Goal: Task Accomplishment & Management: Manage account settings

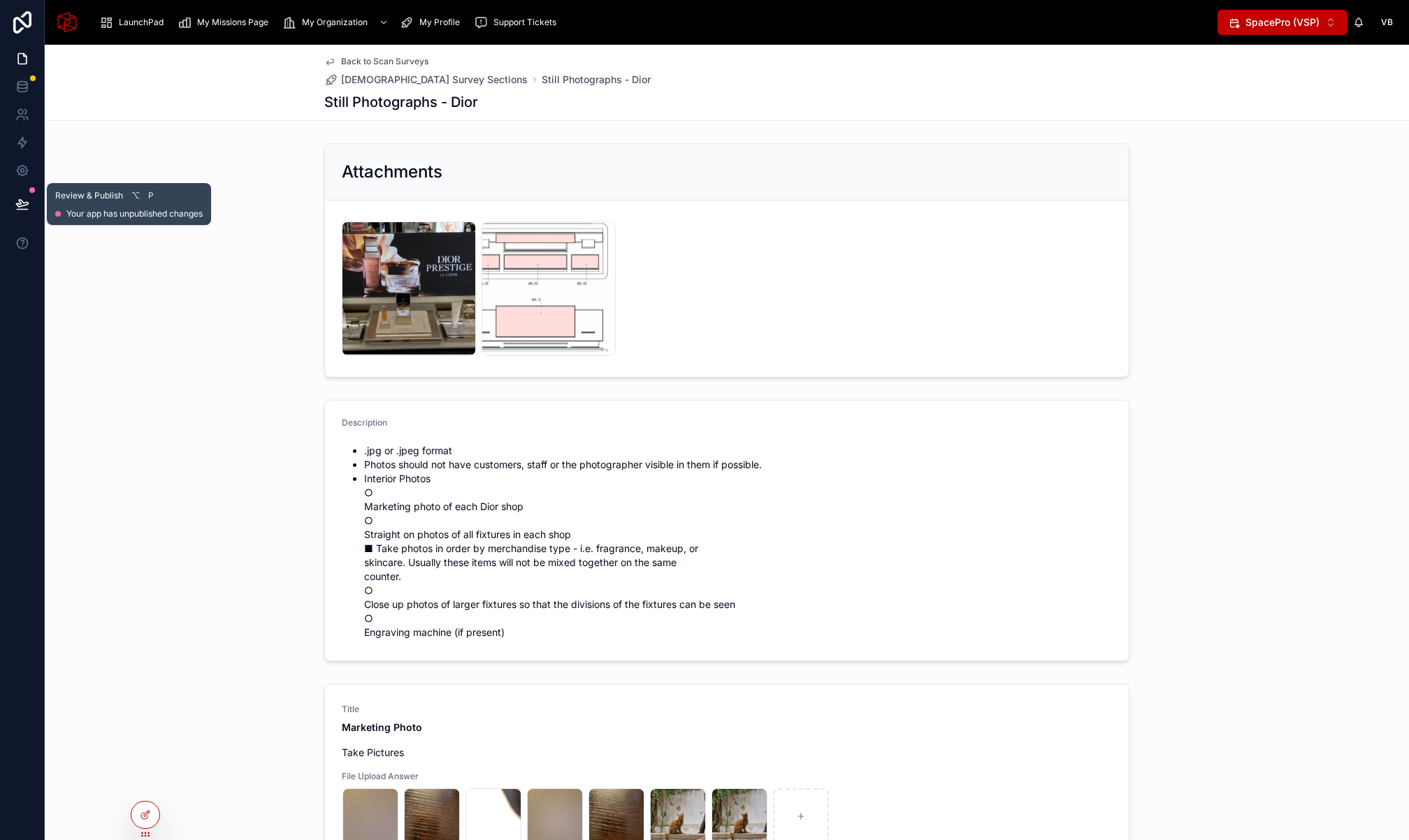
click at [19, 205] on icon at bounding box center [22, 204] width 14 height 14
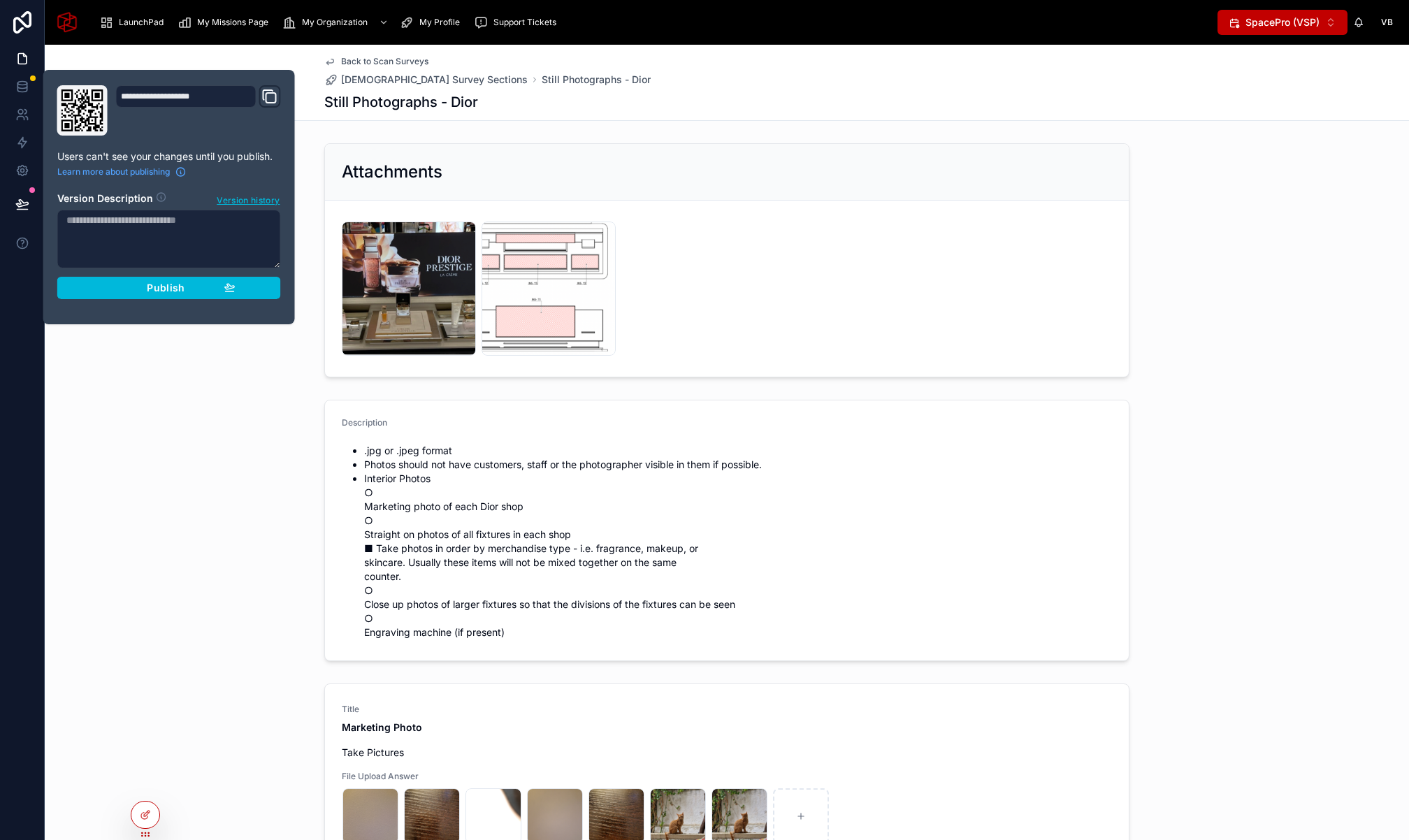
click at [170, 293] on button "Publish" at bounding box center [169, 287] width 223 height 23
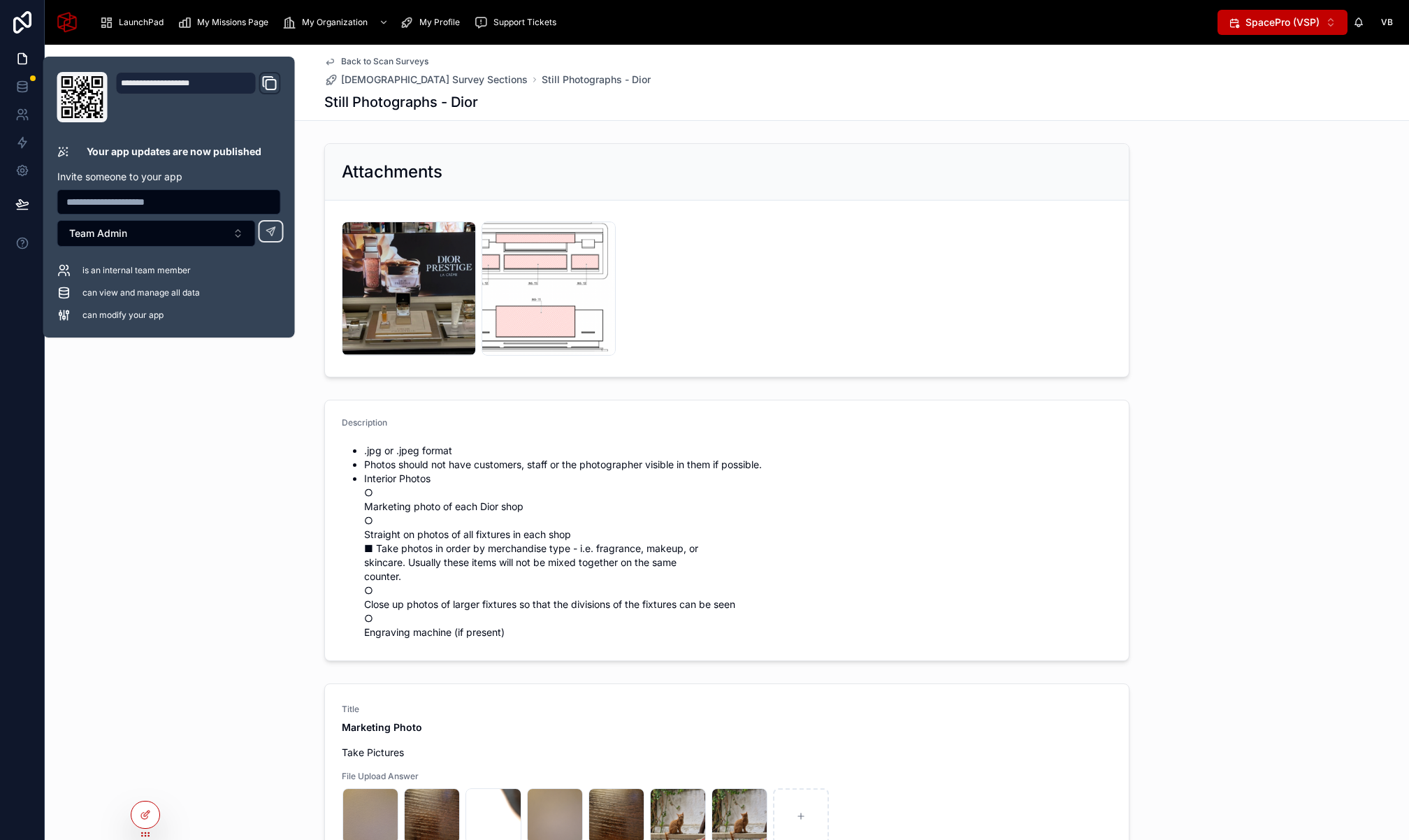
click at [214, 408] on div "Description .jpg or .jpeg format Photos should not have customers, staff or the…" at bounding box center [726, 530] width 1364 height 272
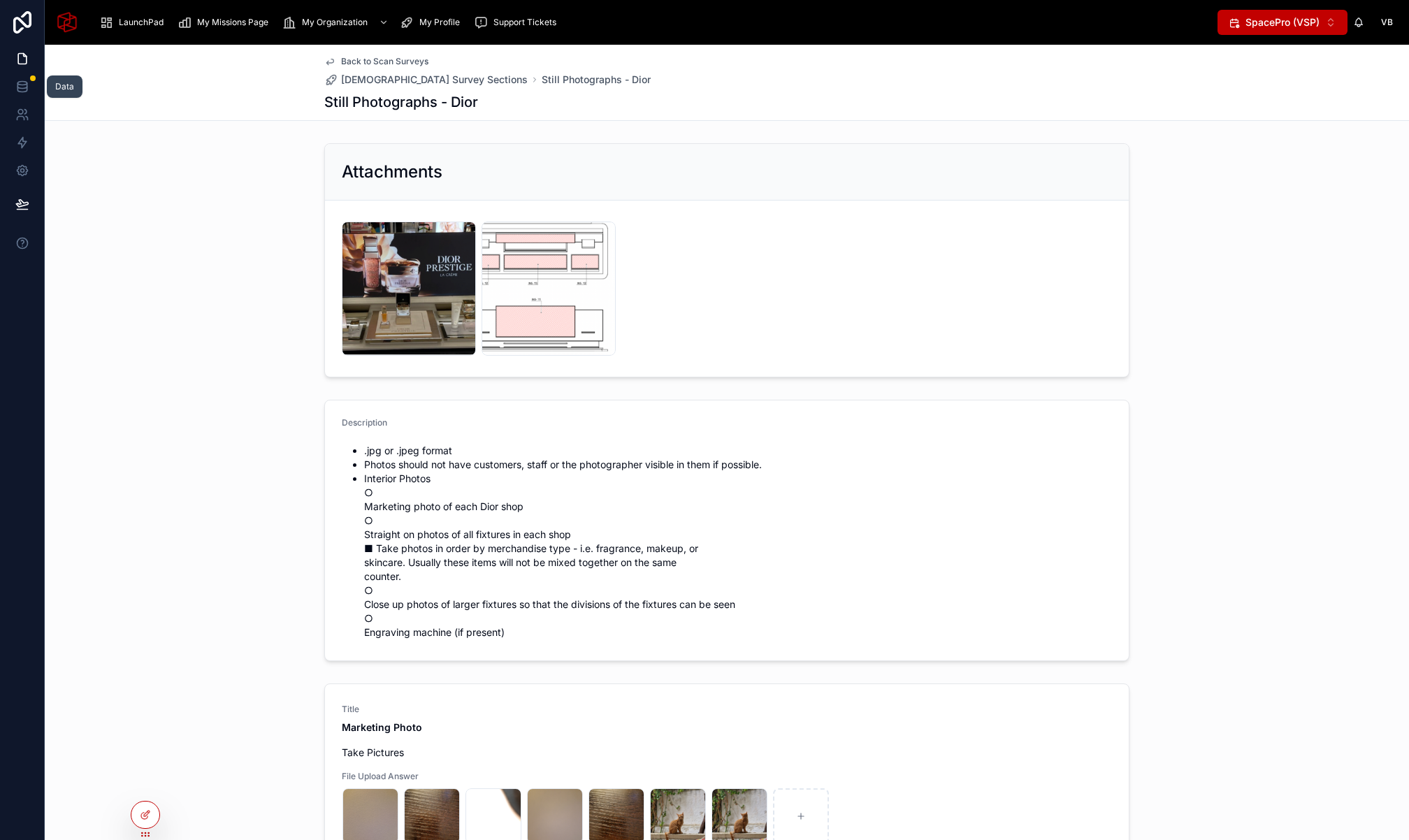
click at [18, 85] on icon at bounding box center [22, 87] width 14 height 14
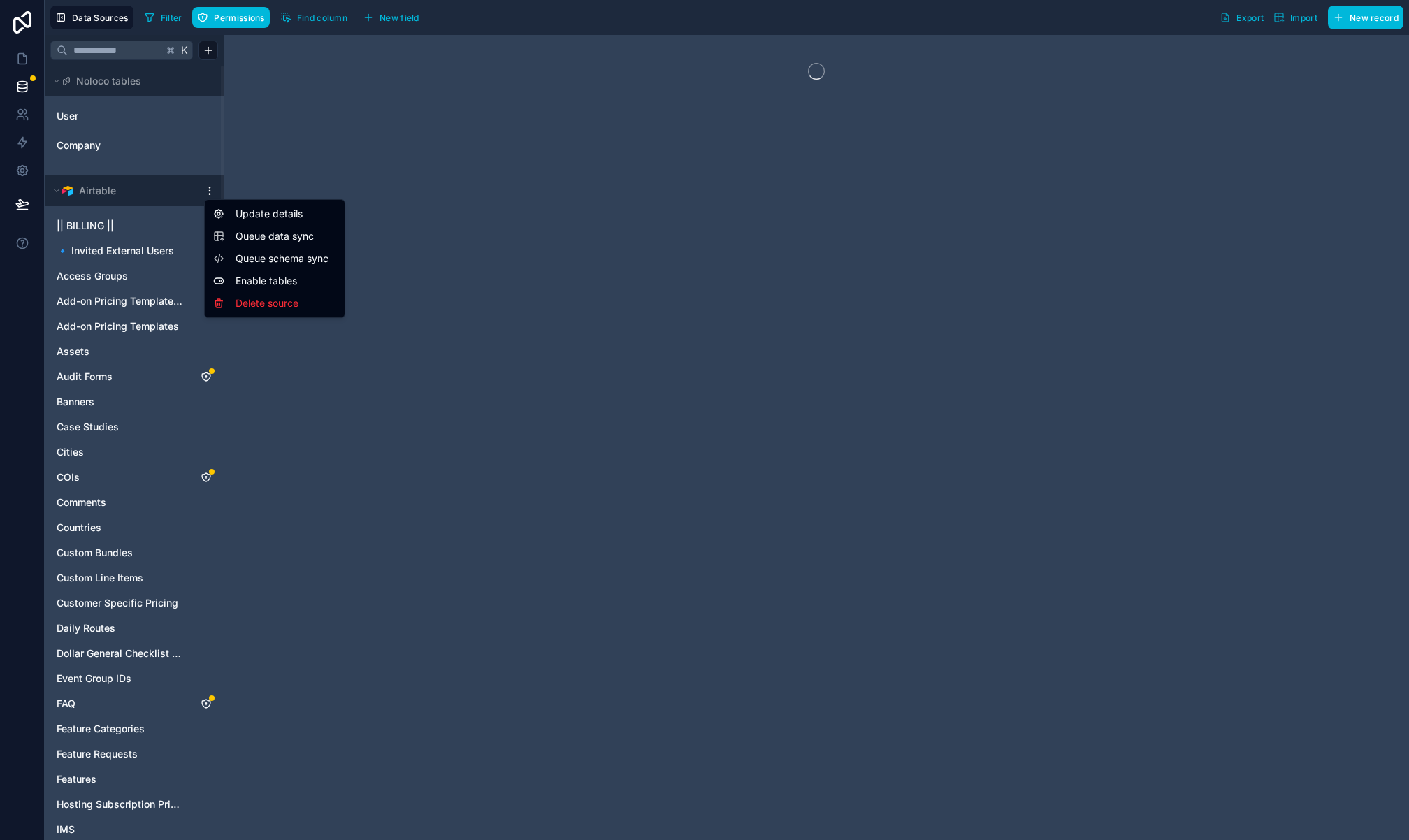
click at [209, 194] on html "Data Sources Filter Permissions Find column New field Export Import New record …" at bounding box center [704, 420] width 1409 height 840
click at [269, 235] on span "Queue data sync" at bounding box center [285, 236] width 100 height 14
click at [213, 193] on html "Data Sources Filter Permissions Find column New field Export Import New record …" at bounding box center [704, 420] width 1409 height 840
click at [268, 253] on span "Queue schema sync" at bounding box center [285, 259] width 100 height 14
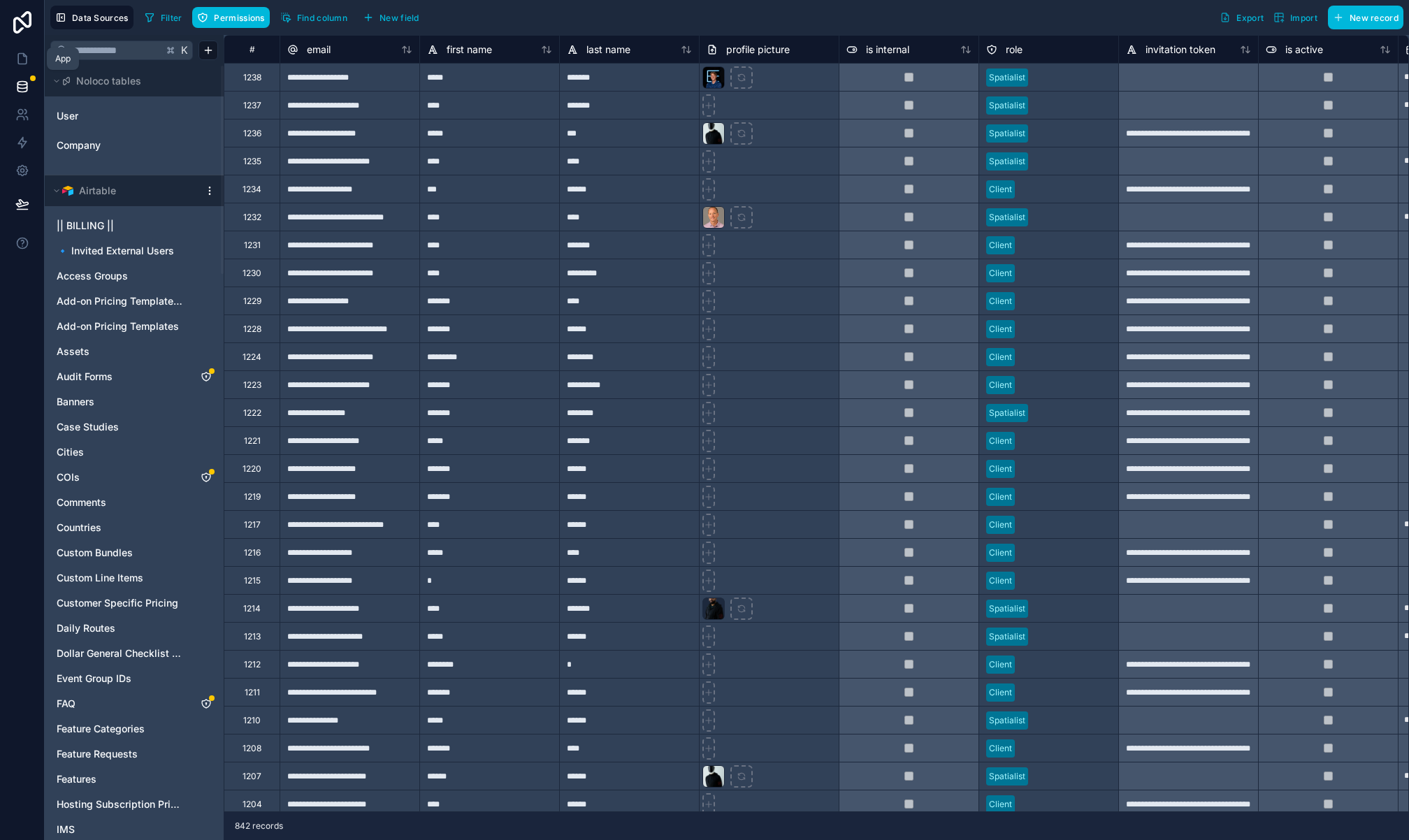
click at [24, 56] on icon at bounding box center [24, 55] width 3 height 3
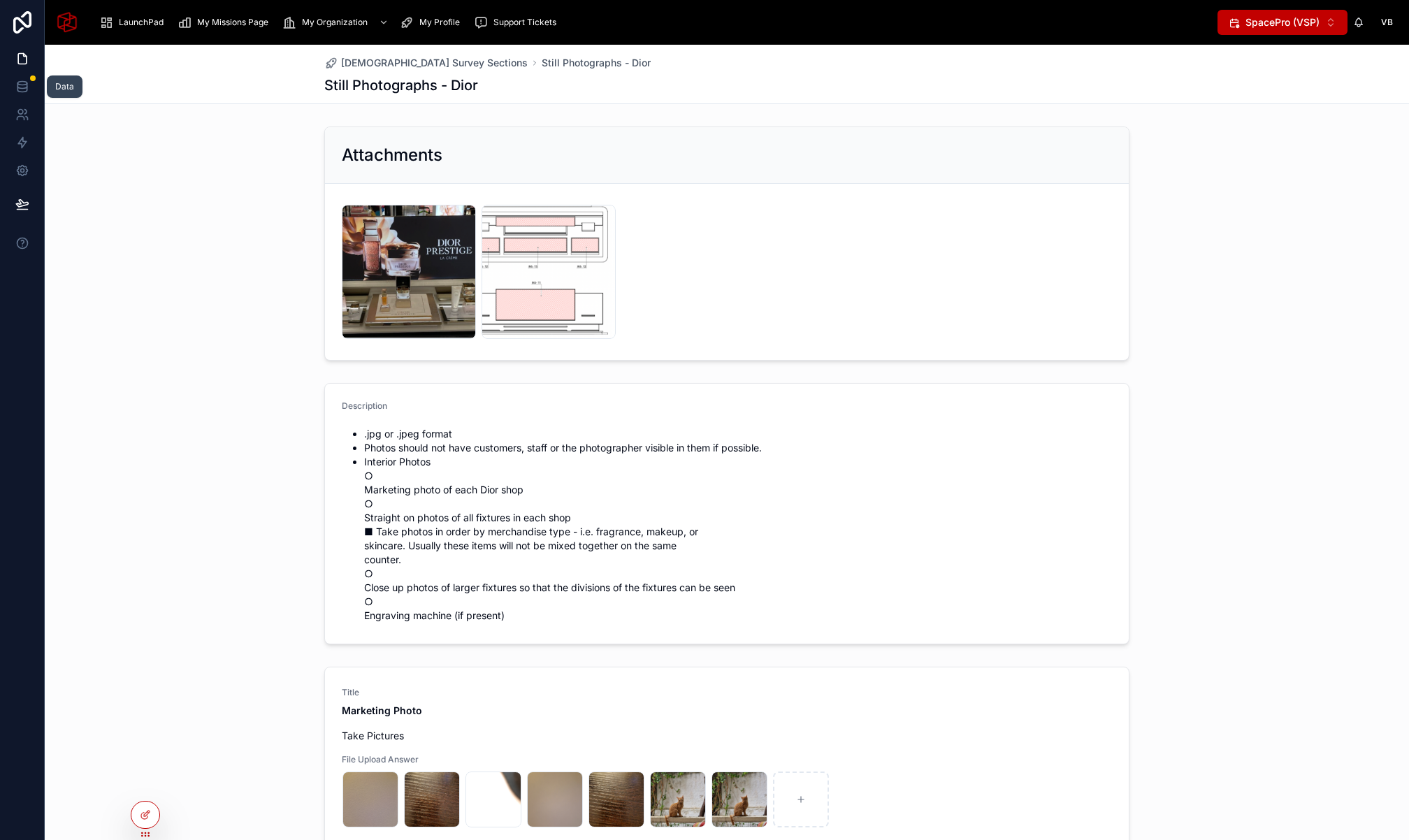
click at [26, 84] on icon at bounding box center [22, 86] width 9 height 6
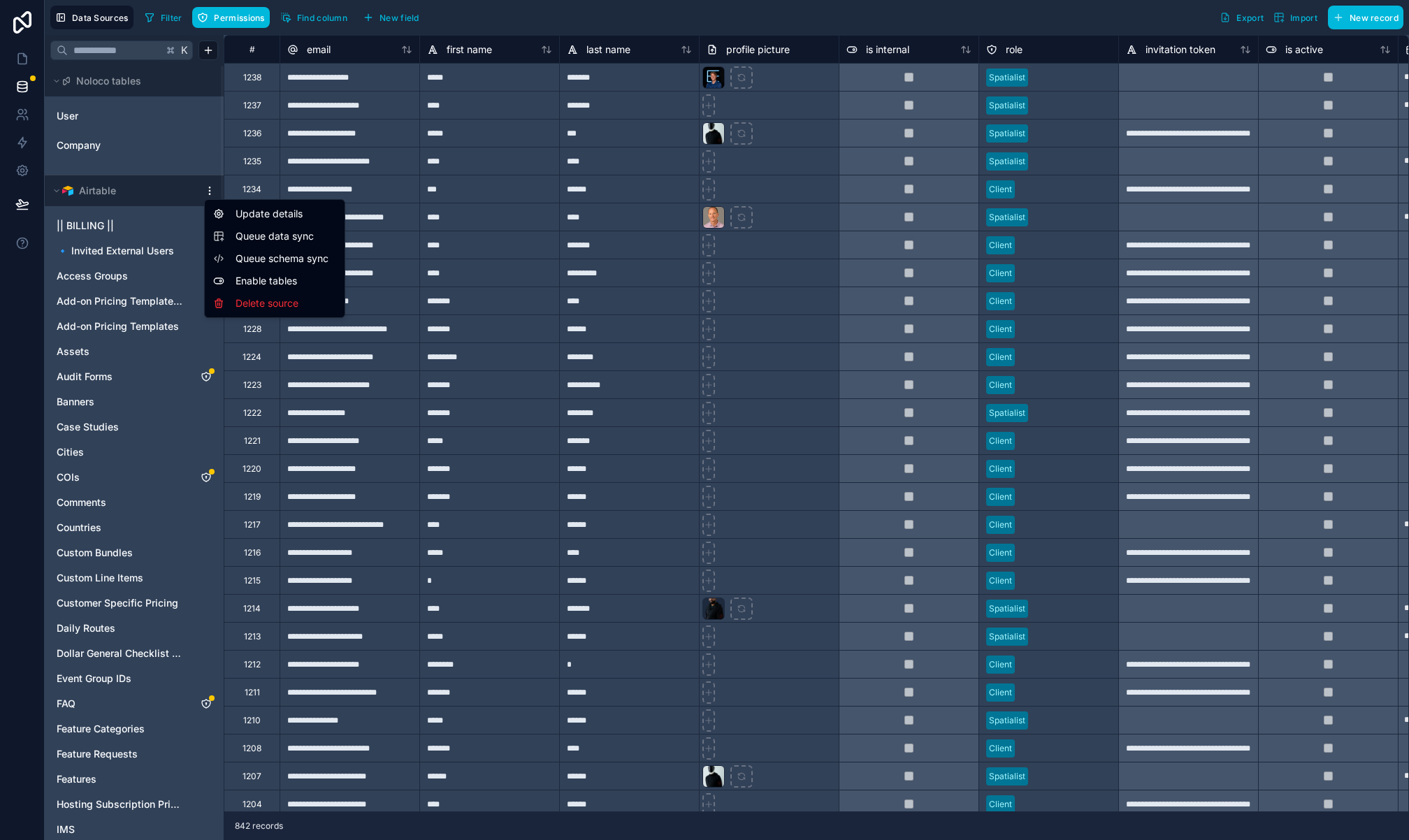
click at [211, 194] on html "Data Sources Filter Permissions Find column New field Export Import New record …" at bounding box center [704, 420] width 1409 height 840
click at [258, 240] on span "Queue data sync" at bounding box center [285, 236] width 100 height 14
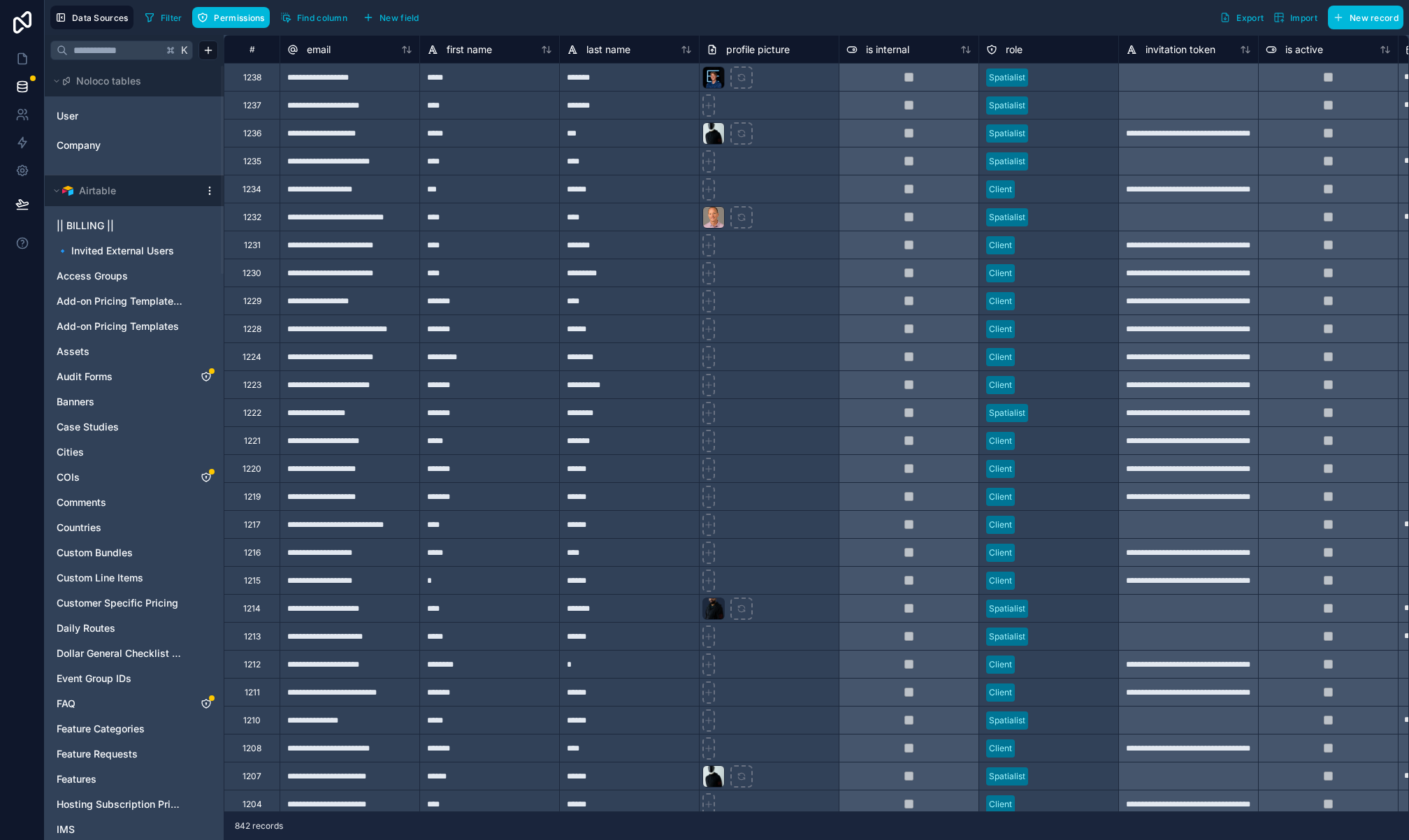
click at [208, 194] on html "Data Sources Filter Permissions Find column New field Export Import New record …" at bounding box center [704, 420] width 1409 height 840
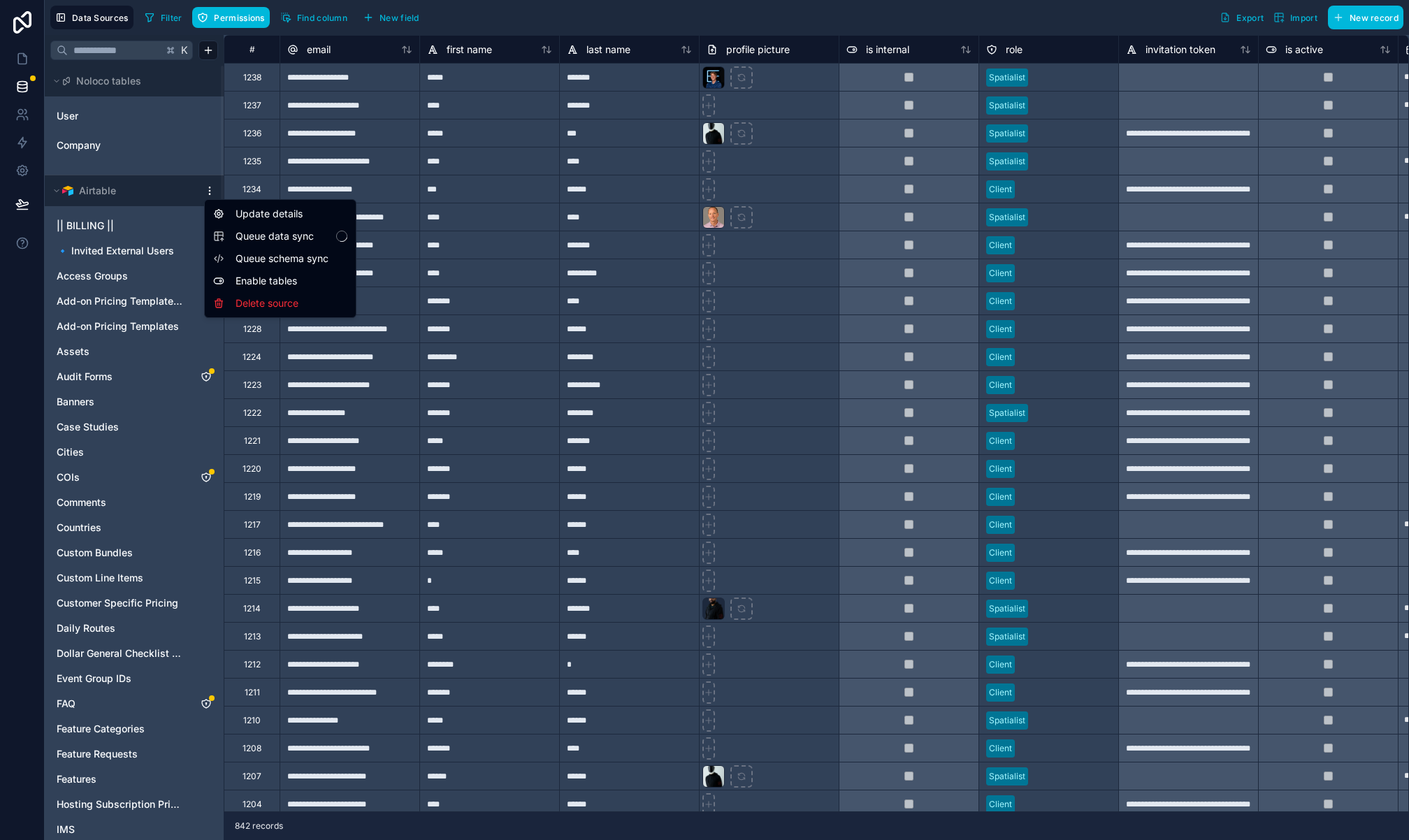
click at [265, 252] on span "Queue schema sync" at bounding box center [285, 259] width 100 height 14
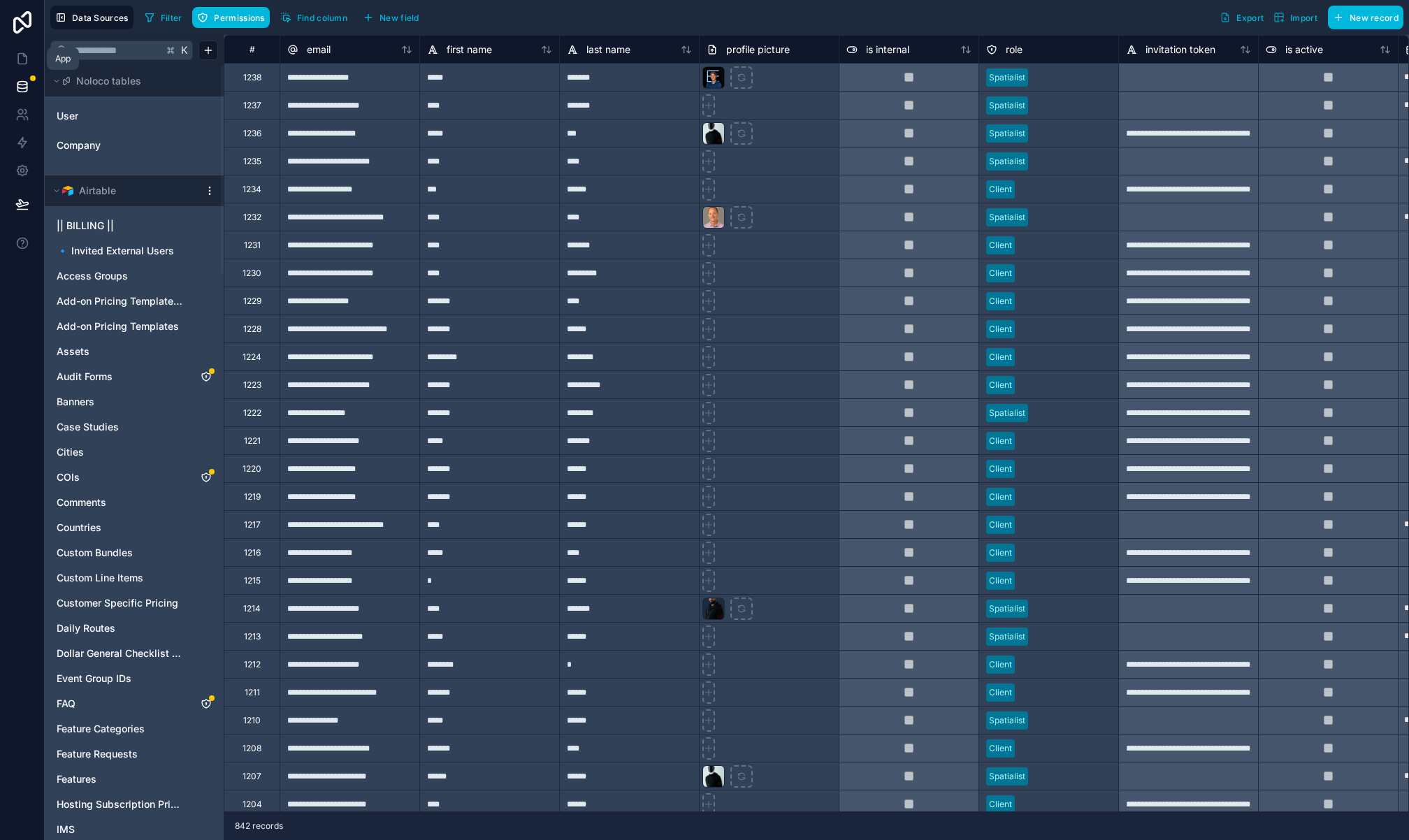
click at [22, 54] on icon at bounding box center [23, 59] width 8 height 10
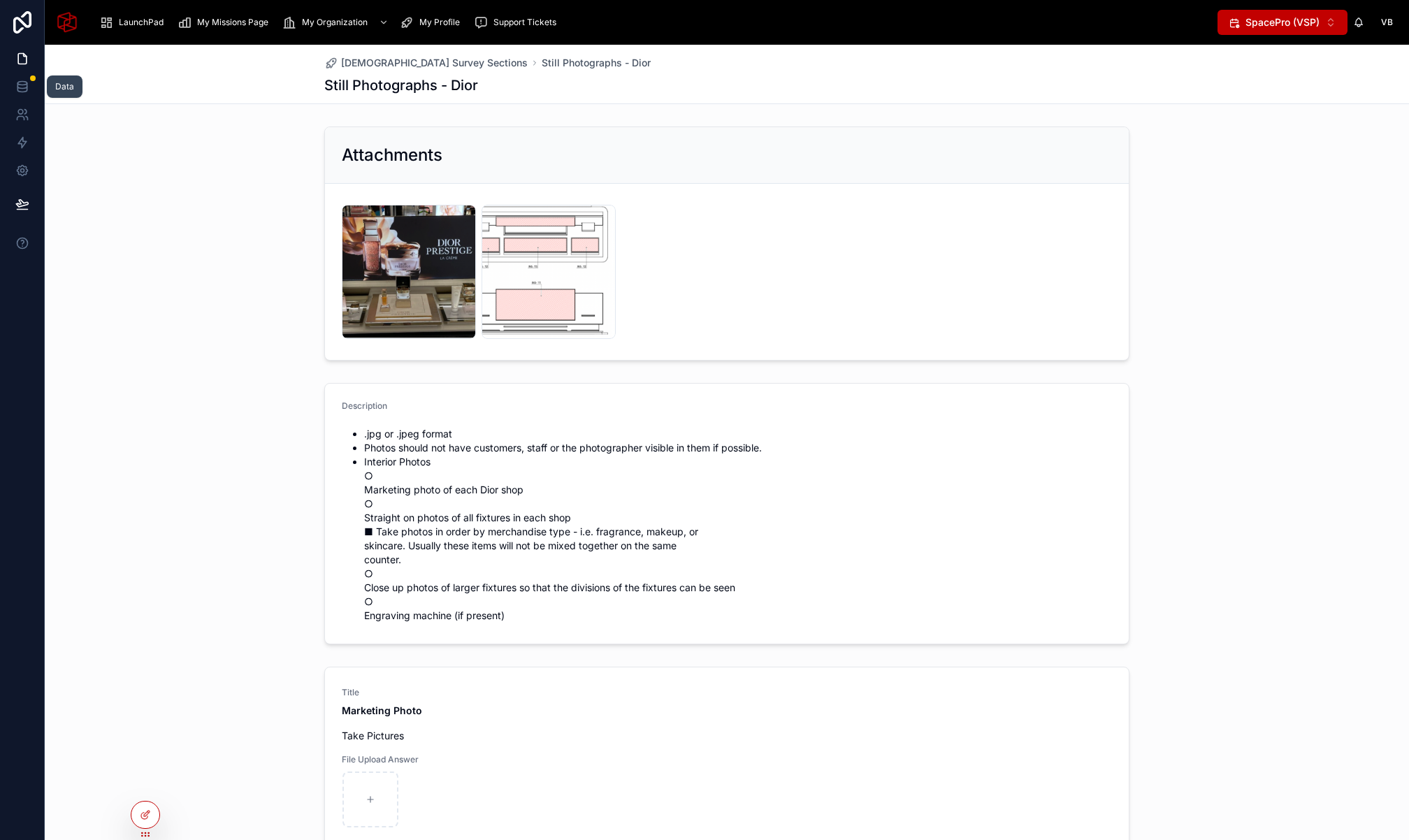
click at [20, 86] on icon at bounding box center [22, 87] width 14 height 14
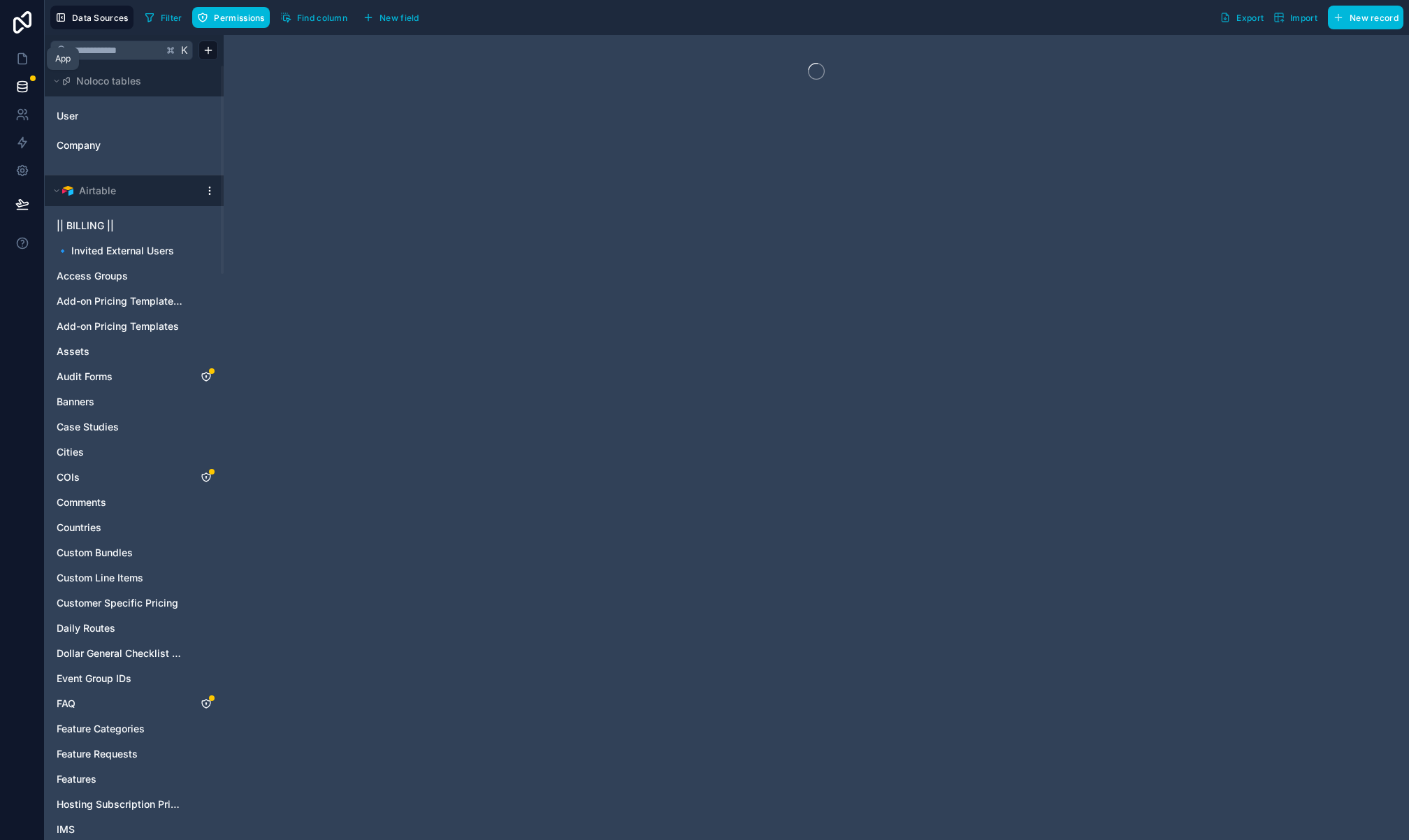
click at [23, 62] on icon at bounding box center [22, 58] width 14 height 14
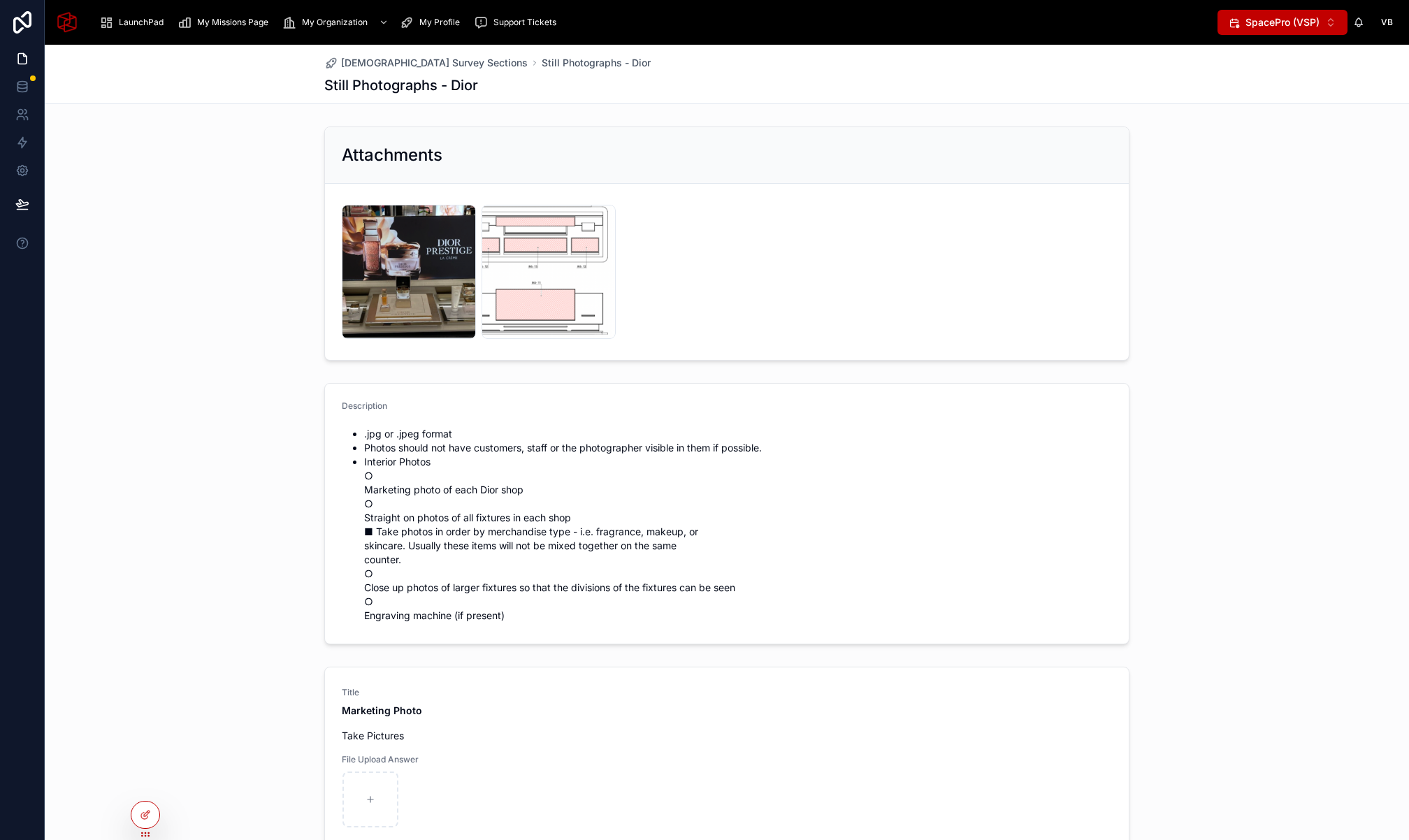
click at [195, 198] on div "Attachments image .png image .png" at bounding box center [726, 243] width 1364 height 245
click at [0, 0] on icon at bounding box center [0, 0] width 0 height 0
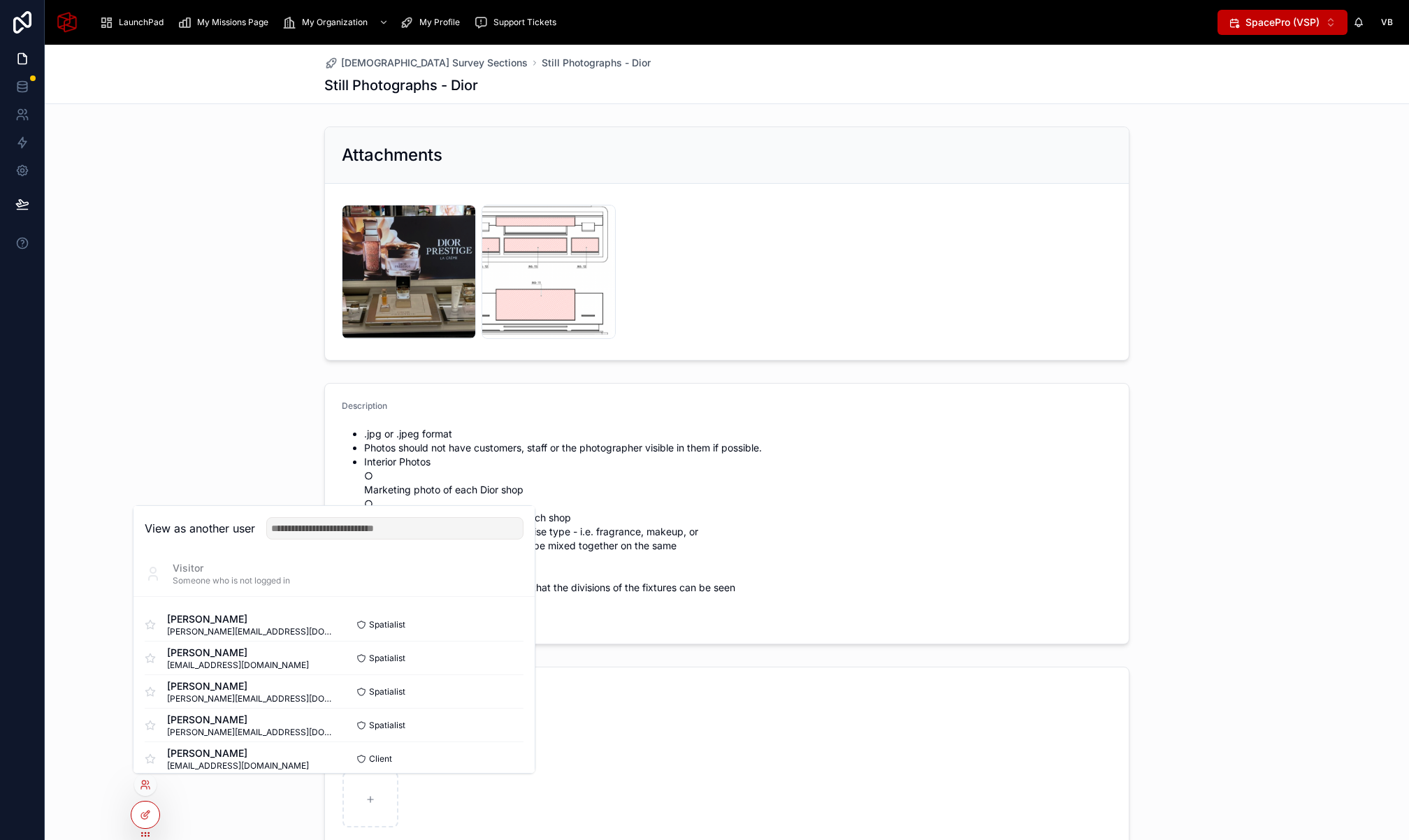
click at [360, 518] on input "text" at bounding box center [394, 528] width 257 height 23
click at [360, 522] on input "text" at bounding box center [394, 528] width 257 height 23
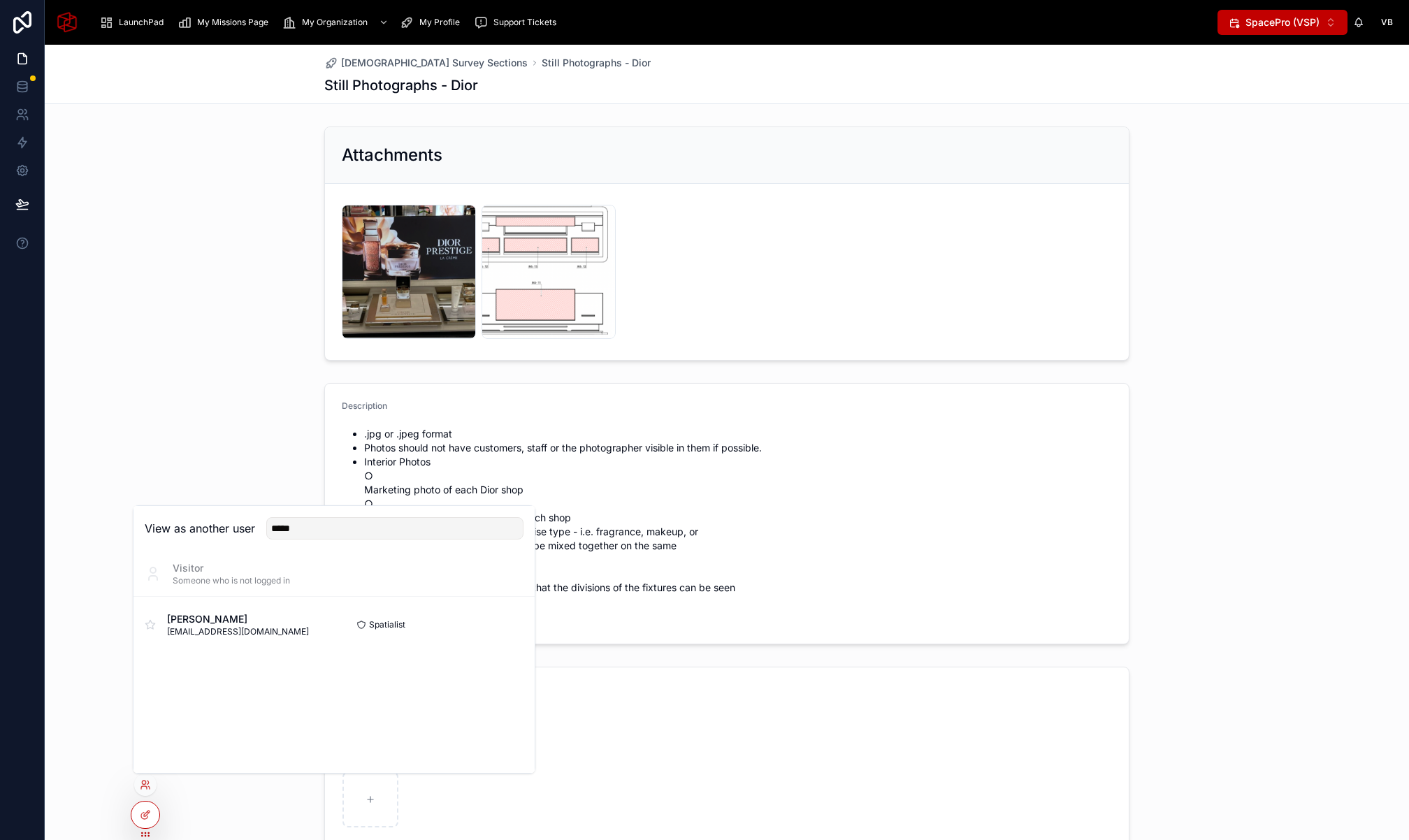
type input "*****"
click at [0, 0] on button "Select" at bounding box center [0, 0] width 0 height 0
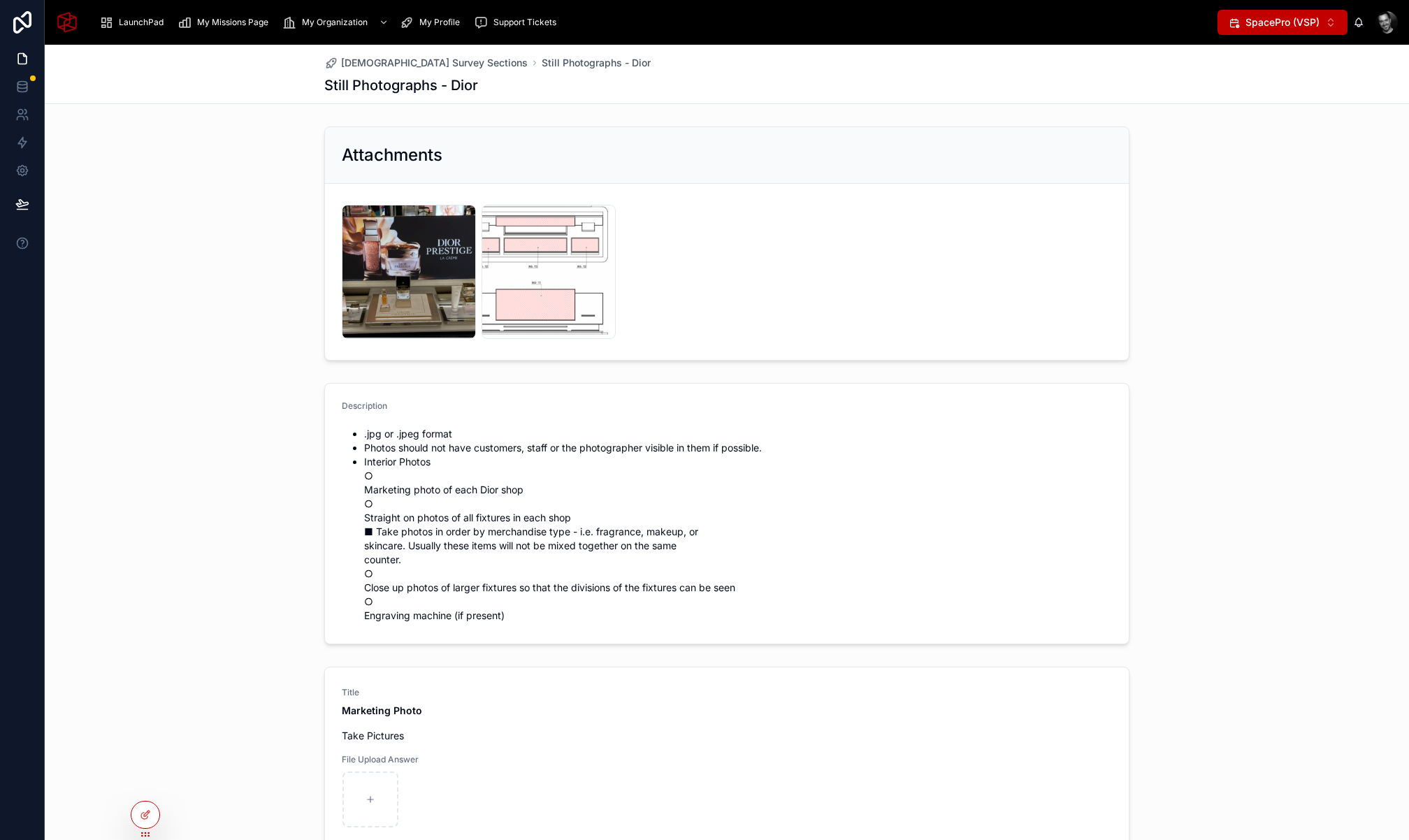
click at [205, 18] on span "My Missions Page" at bounding box center [233, 22] width 72 height 11
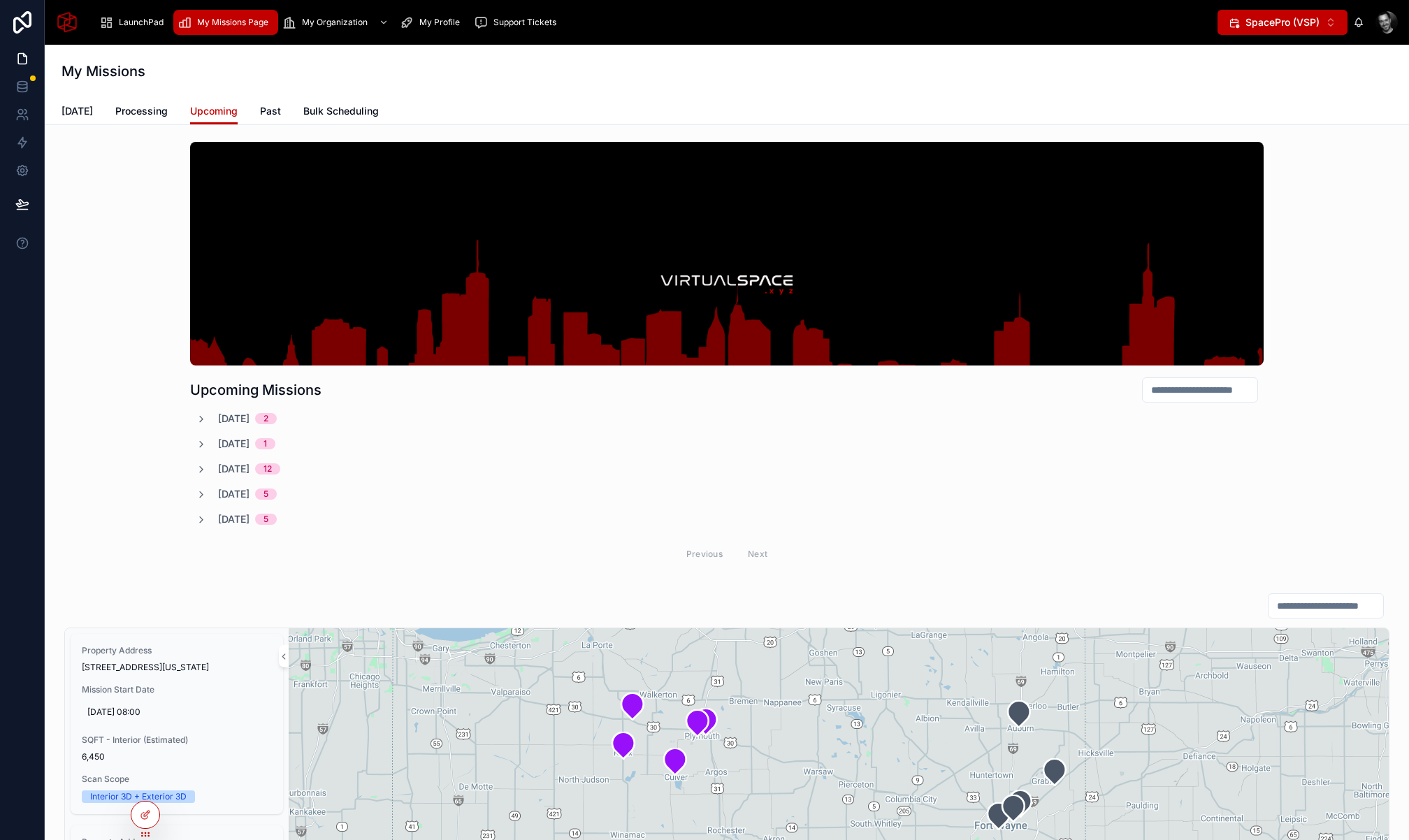
click at [329, 114] on span "Bulk Scheduling" at bounding box center [341, 111] width 76 height 14
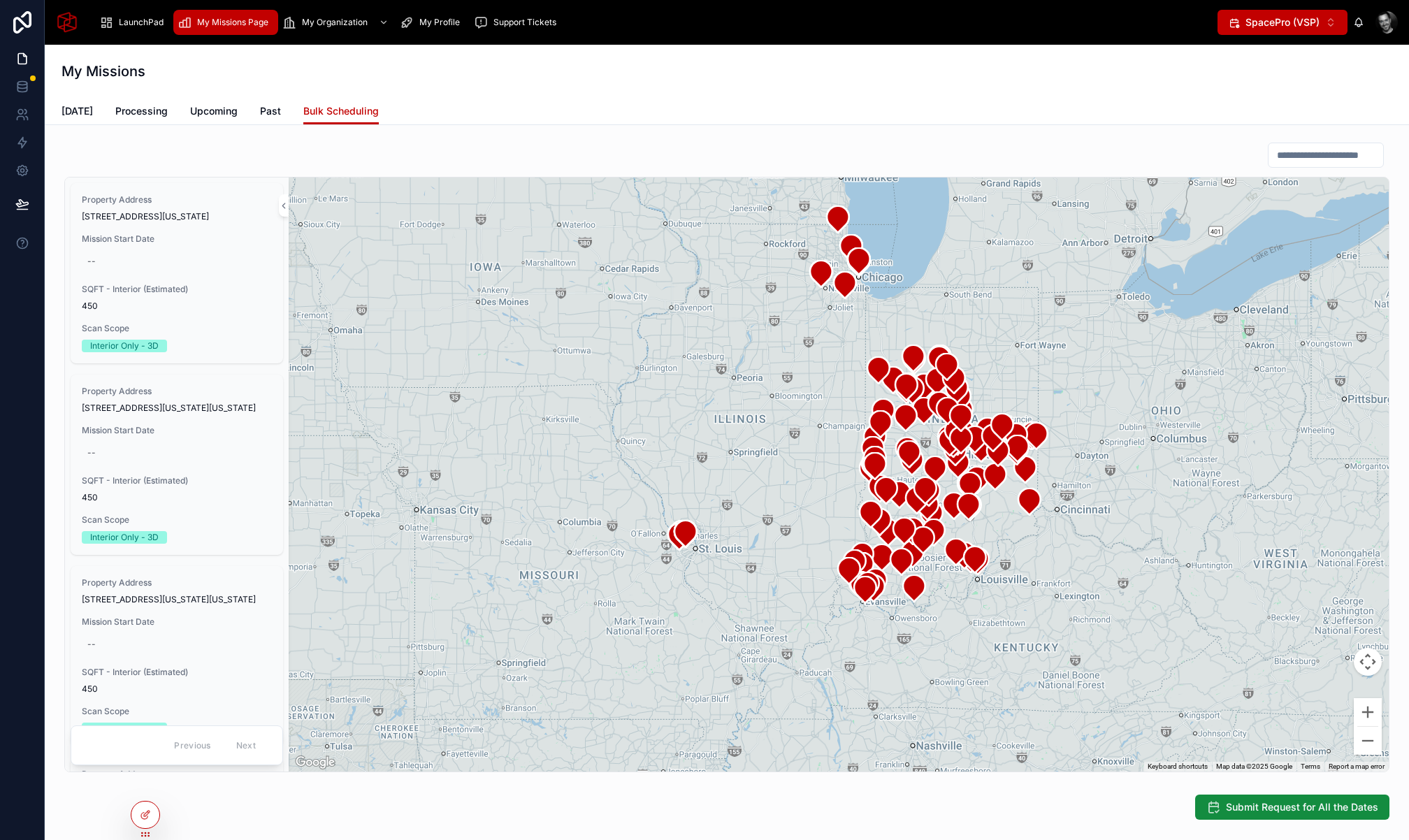
drag, startPoint x: 731, startPoint y: 567, endPoint x: 750, endPoint y: 508, distance: 62.0
click at [750, 509] on div at bounding box center [838, 474] width 1100 height 594
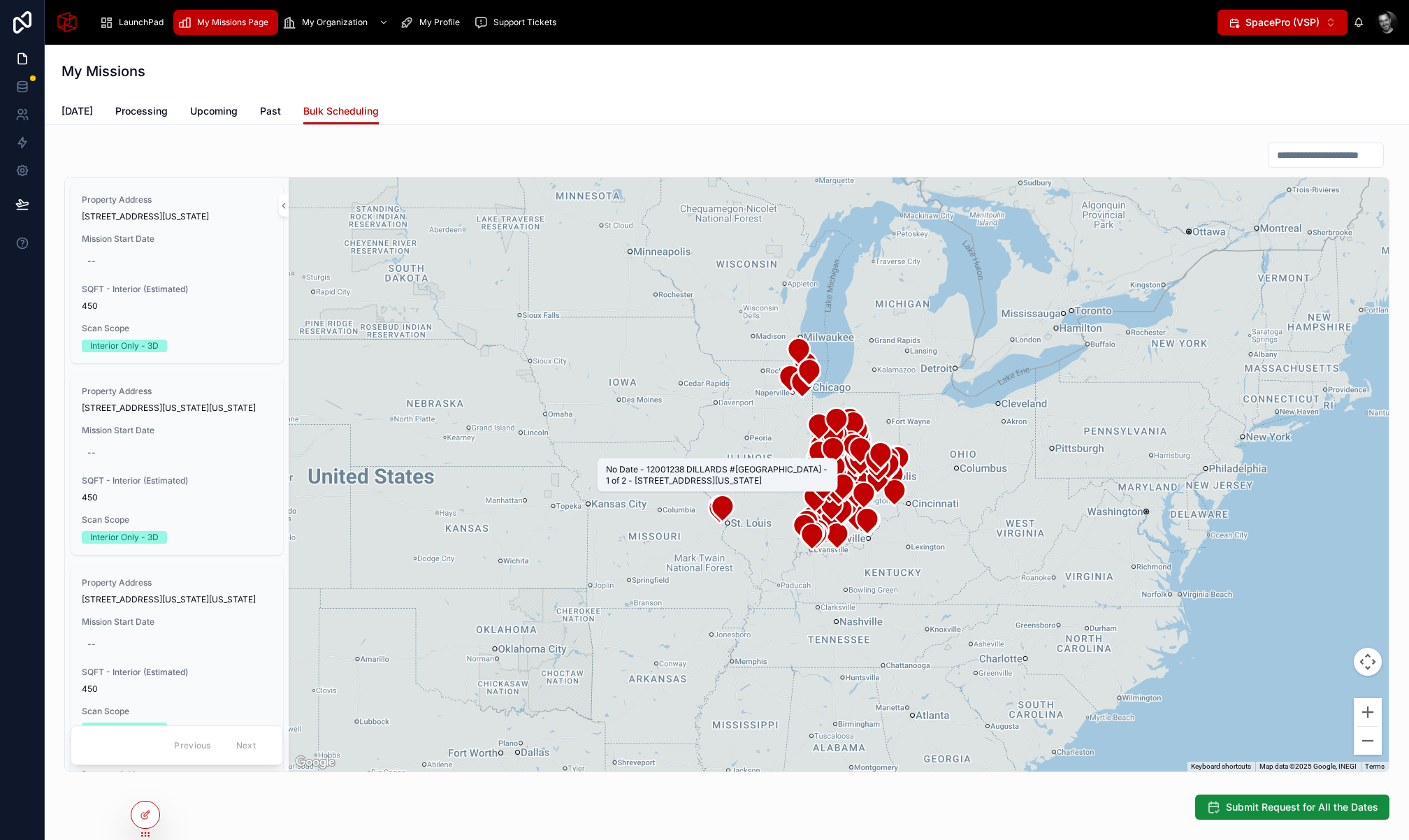
click at [723, 495] on icon at bounding box center [722, 508] width 28 height 28
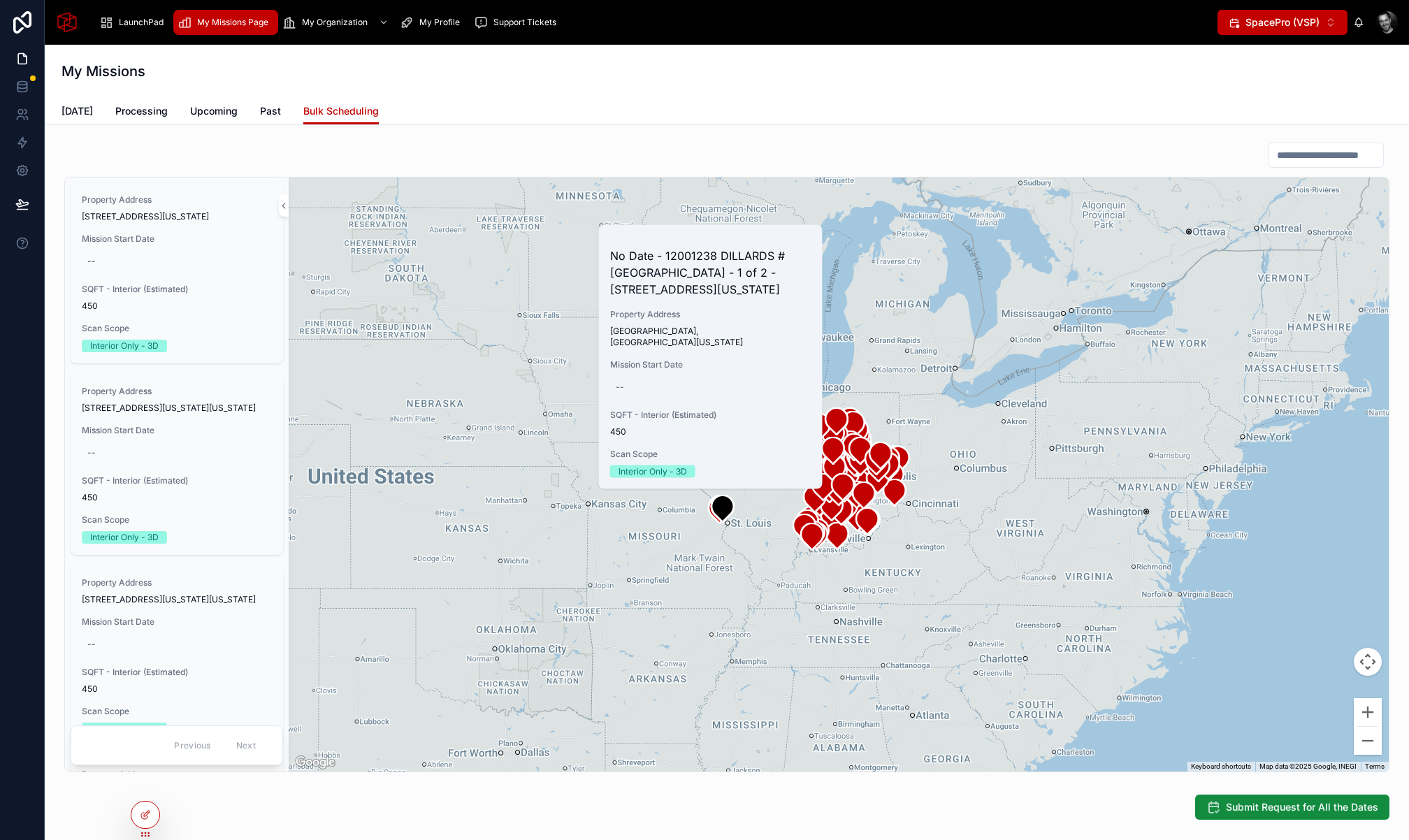
click at [956, 144] on div at bounding box center [726, 155] width 1325 height 27
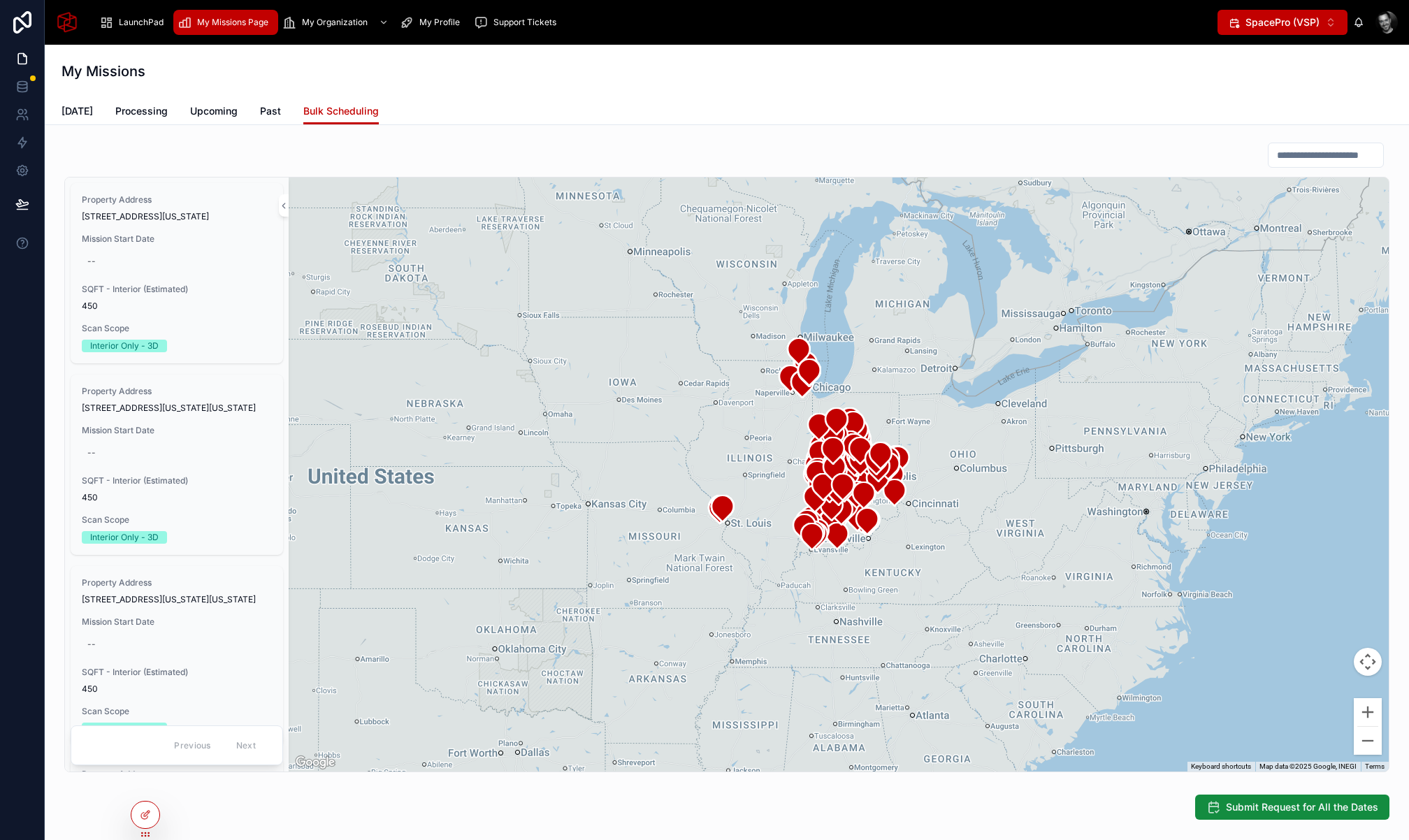
click at [509, 138] on div "Property Address [STREET_ADDRESS][US_STATE] Mission Start Date -- SQFT - Interi…" at bounding box center [726, 457] width 1342 height 641
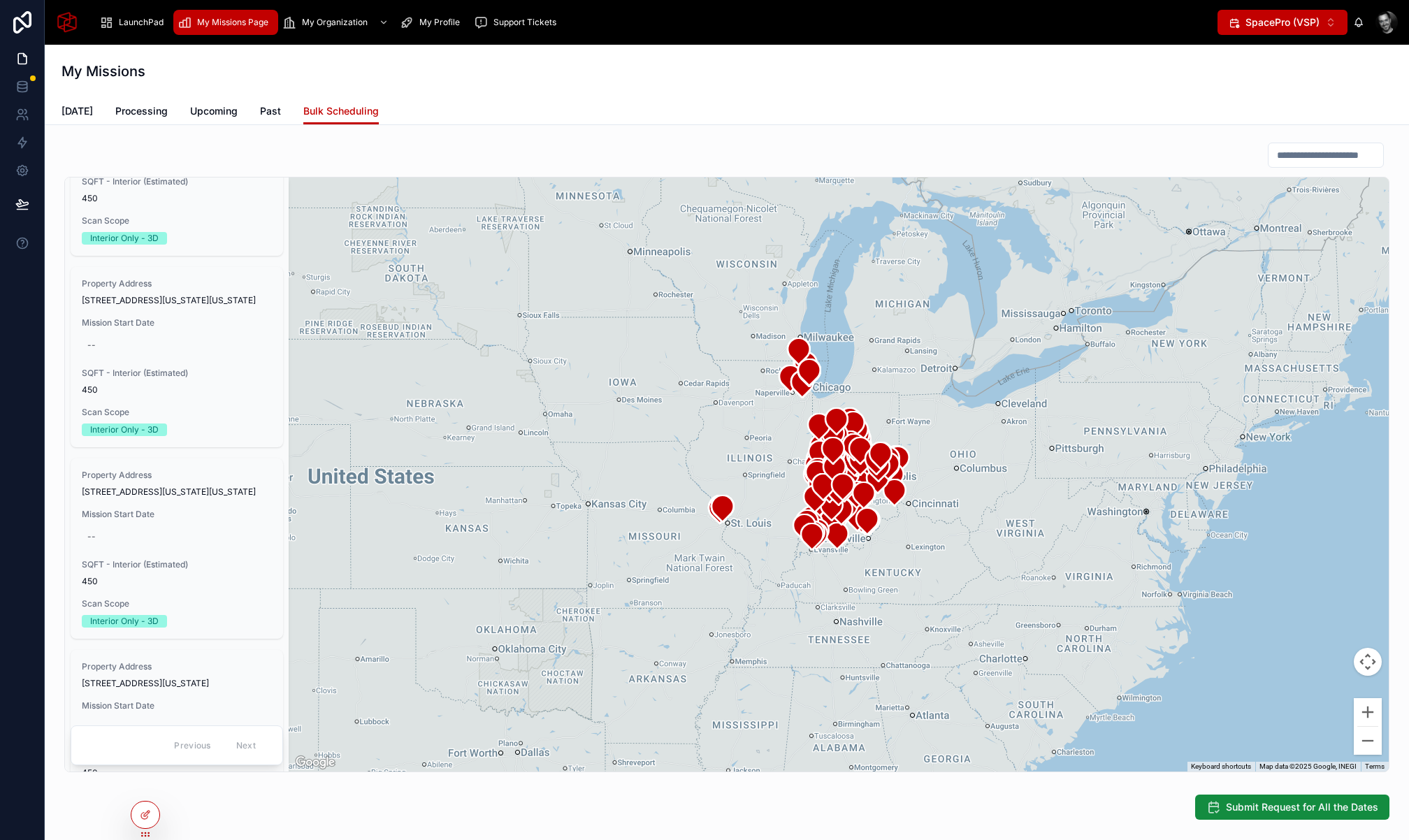
scroll to position [107, 0]
click at [146, 820] on icon at bounding box center [145, 814] width 11 height 11
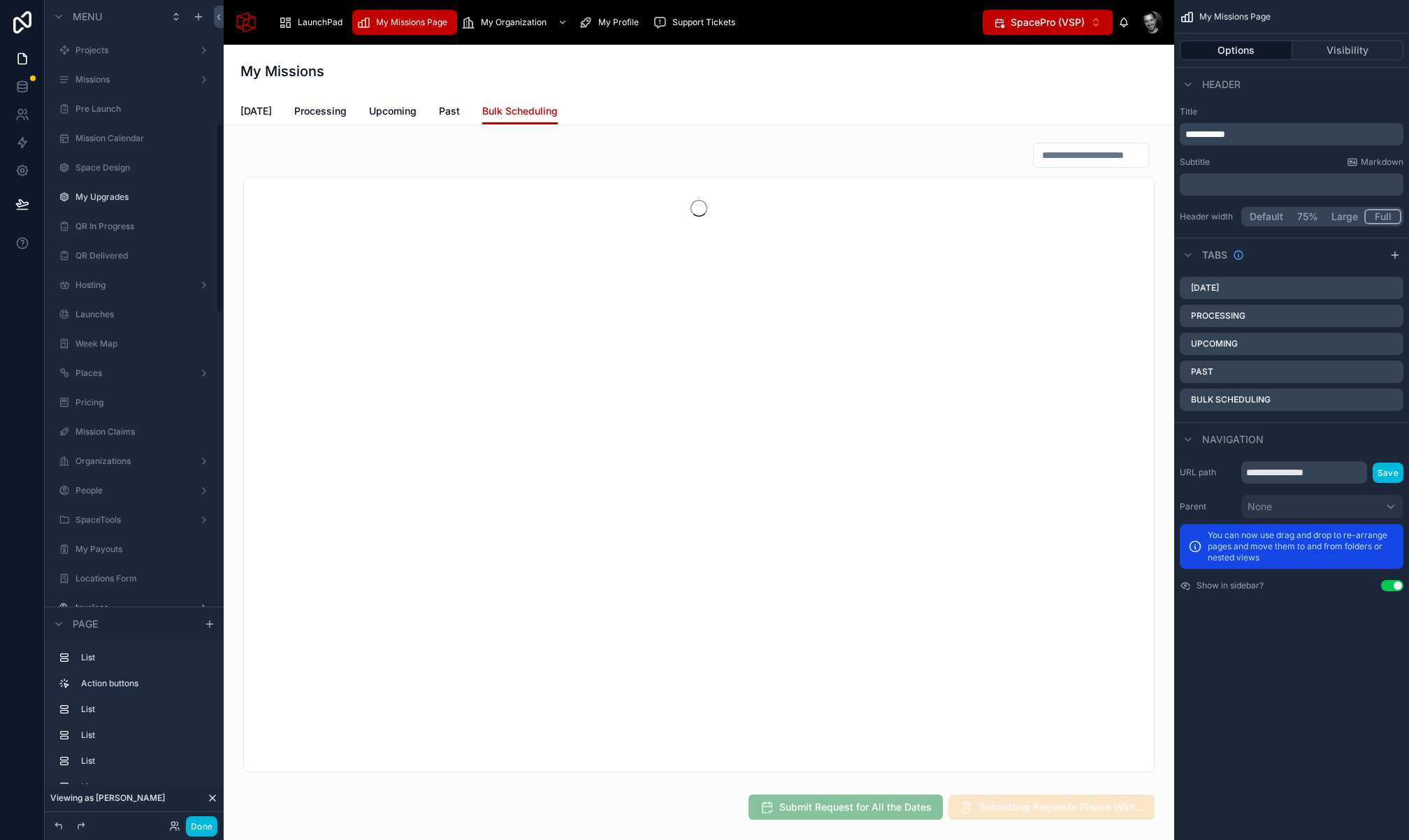
scroll to position [533, 0]
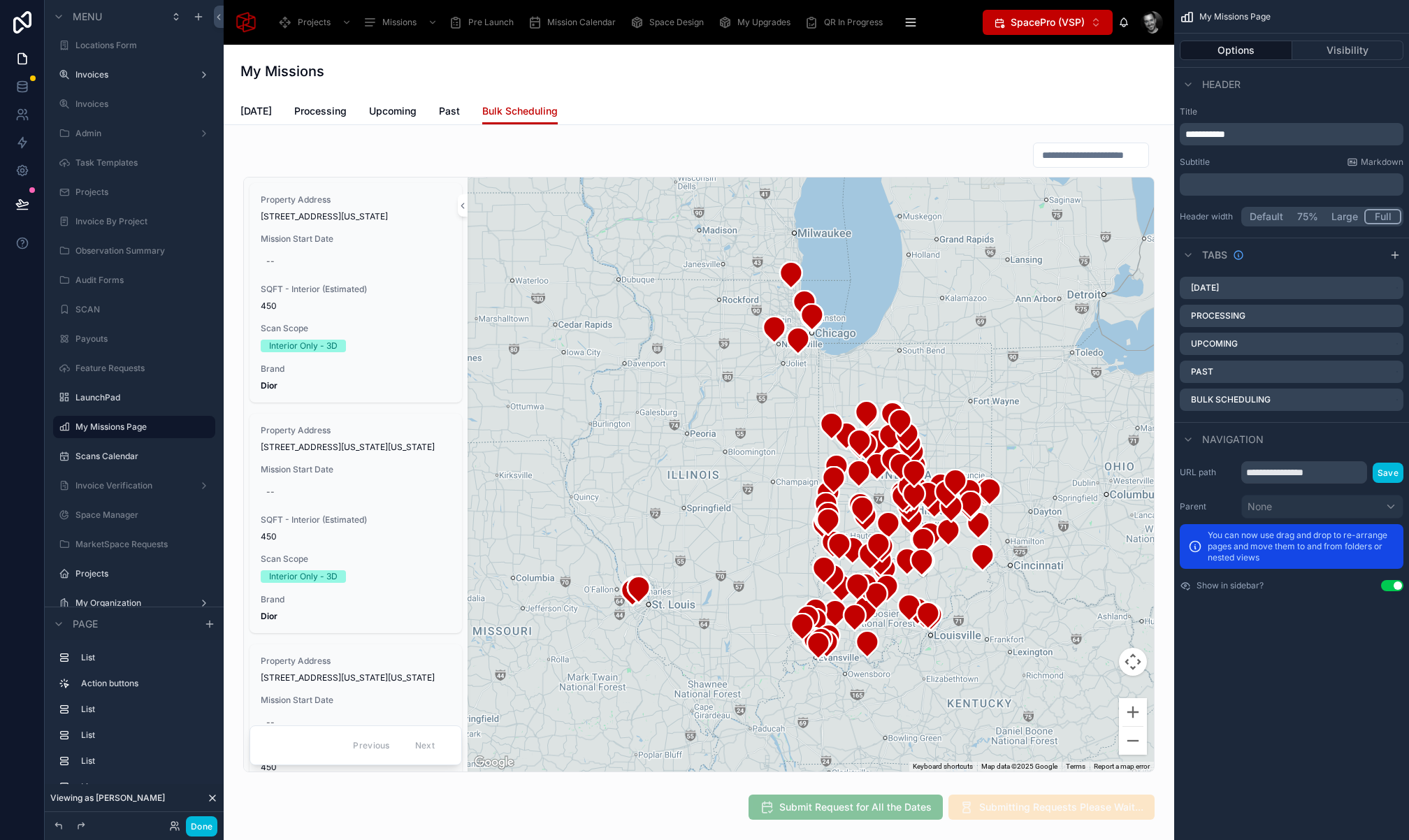
click at [394, 154] on div at bounding box center [699, 457] width 928 height 641
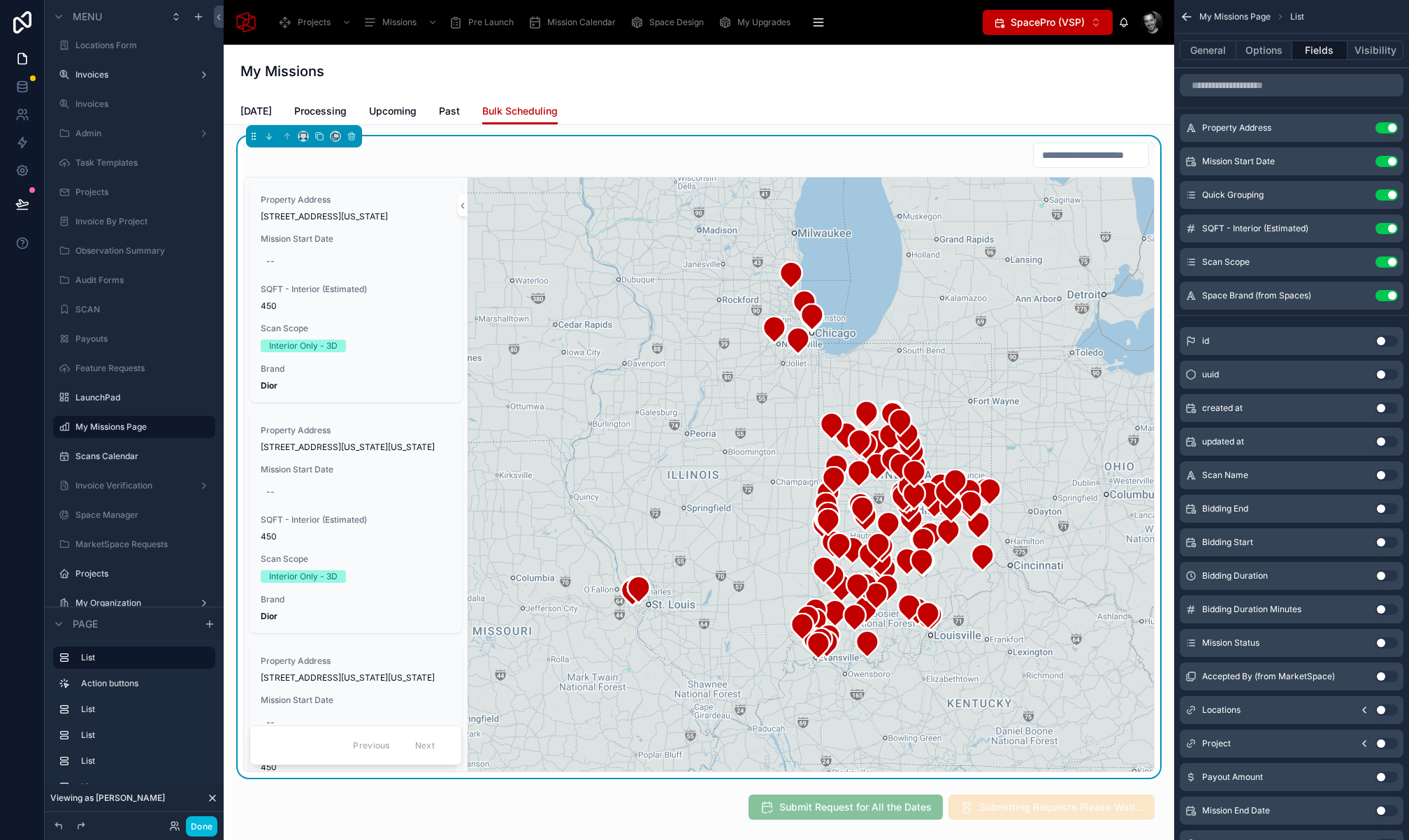
click at [1283, 88] on input "scrollable content" at bounding box center [1291, 85] width 223 height 23
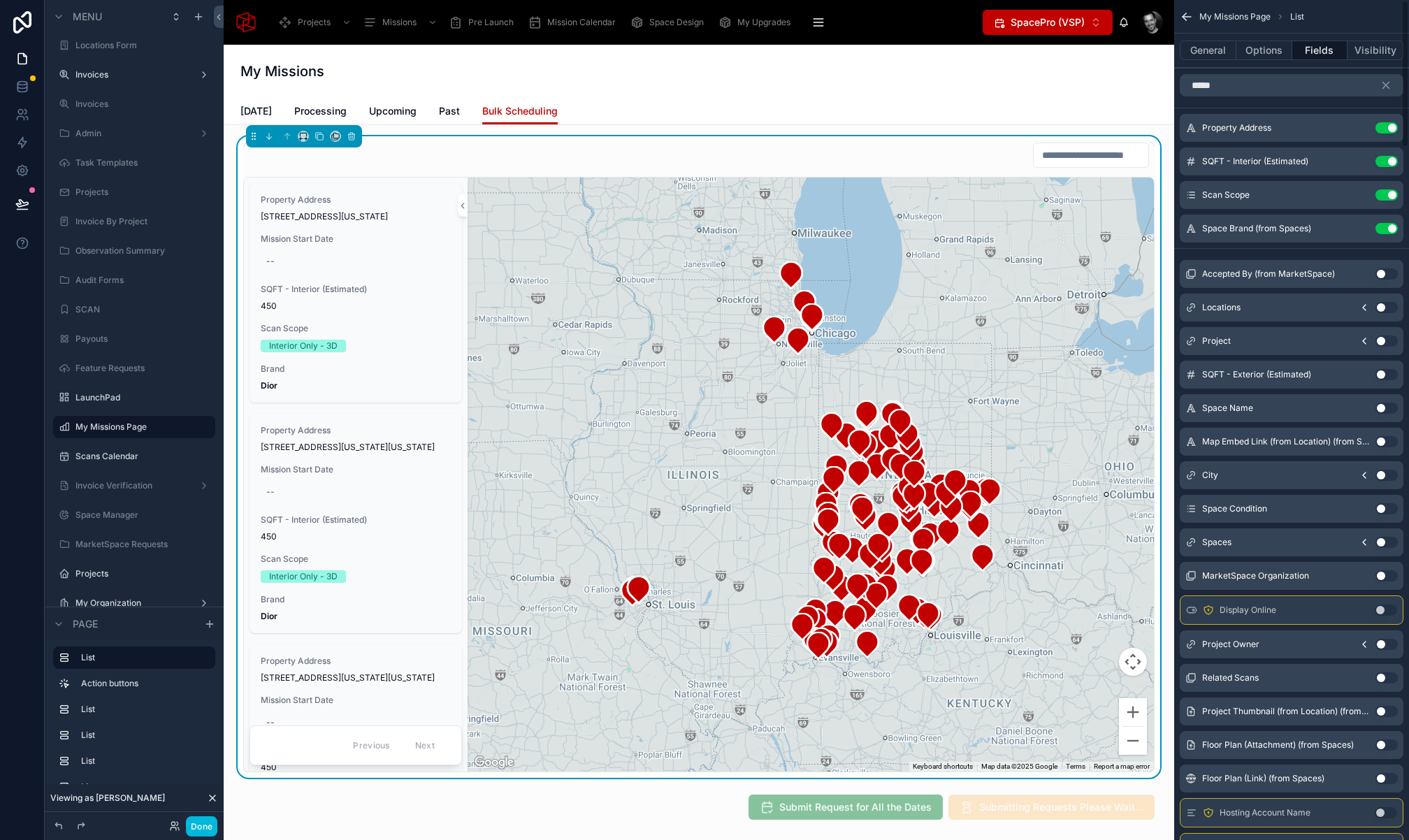
scroll to position [4, 0]
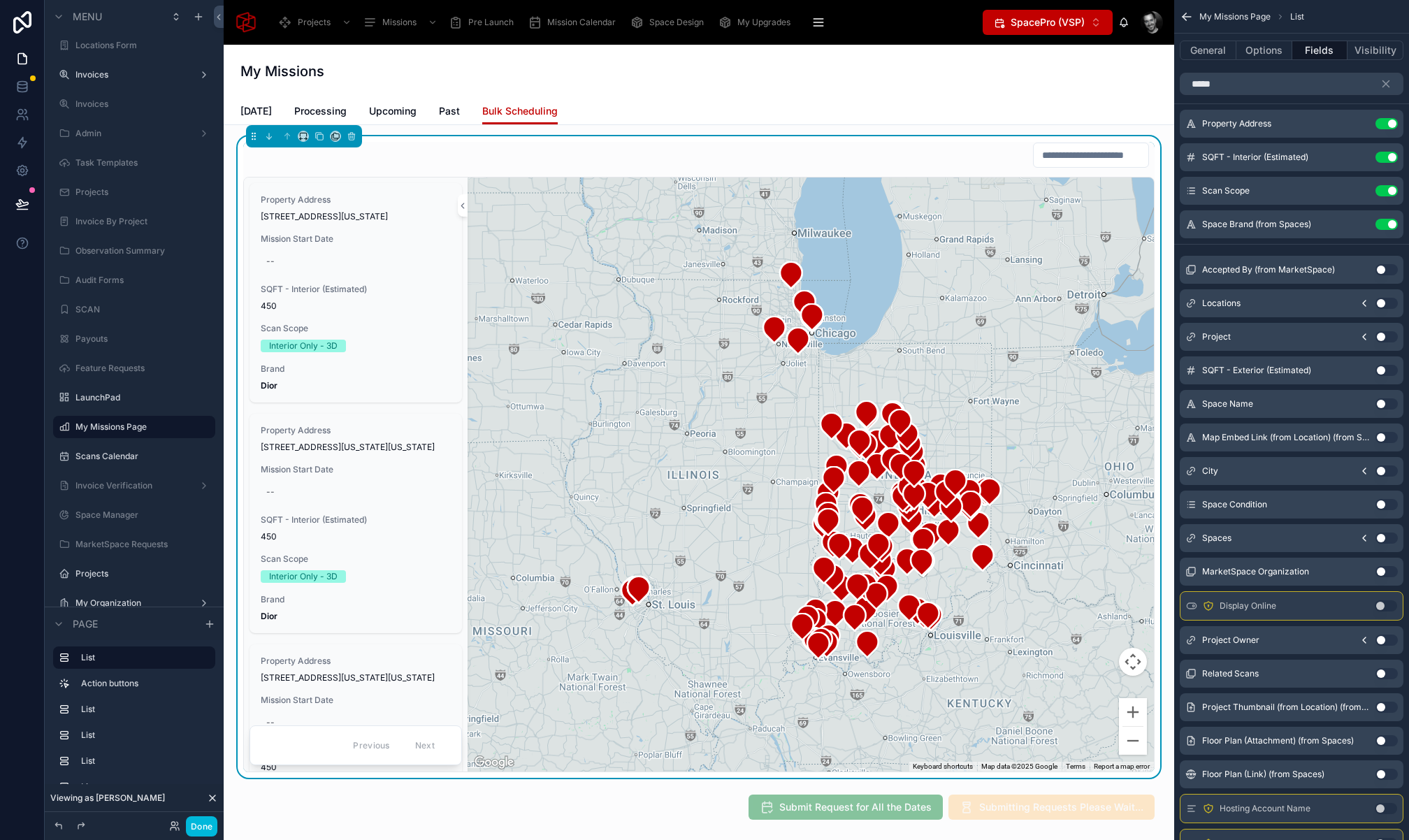
type input "*****"
click at [1367, 538] on icon "scrollable content" at bounding box center [1363, 538] width 11 height 11
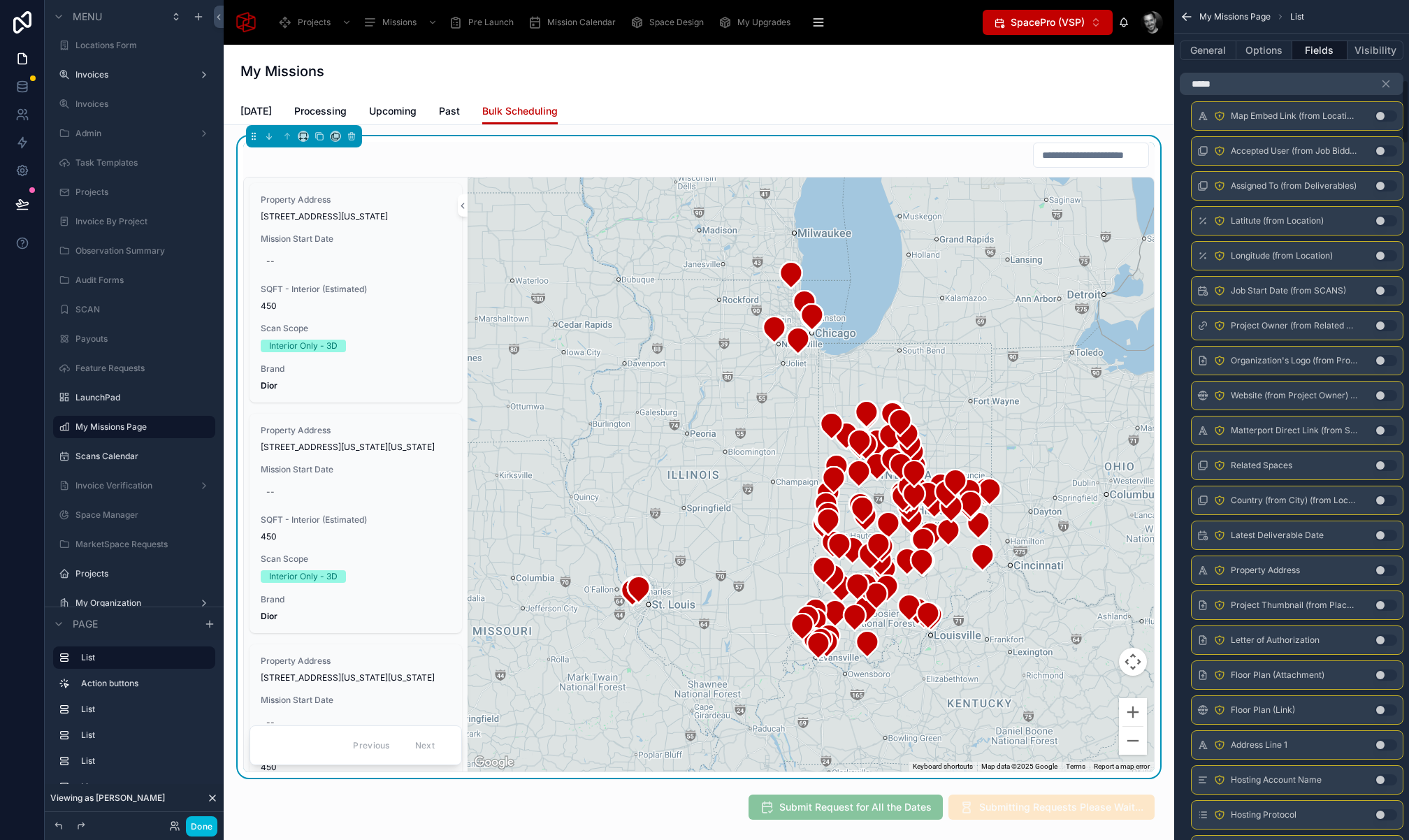
scroll to position [0, 0]
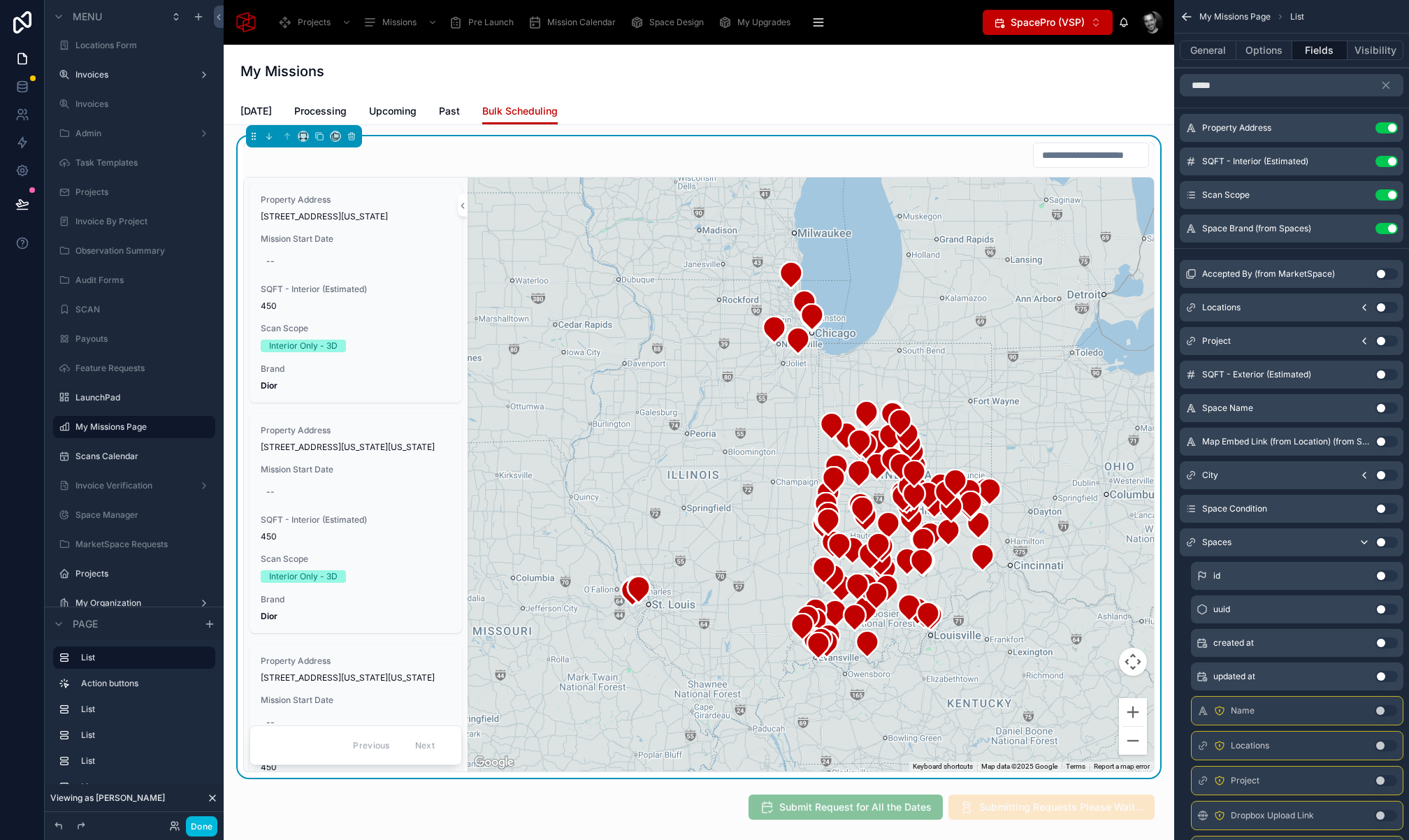
click at [1385, 409] on button "Use setting" at bounding box center [1386, 408] width 23 height 11
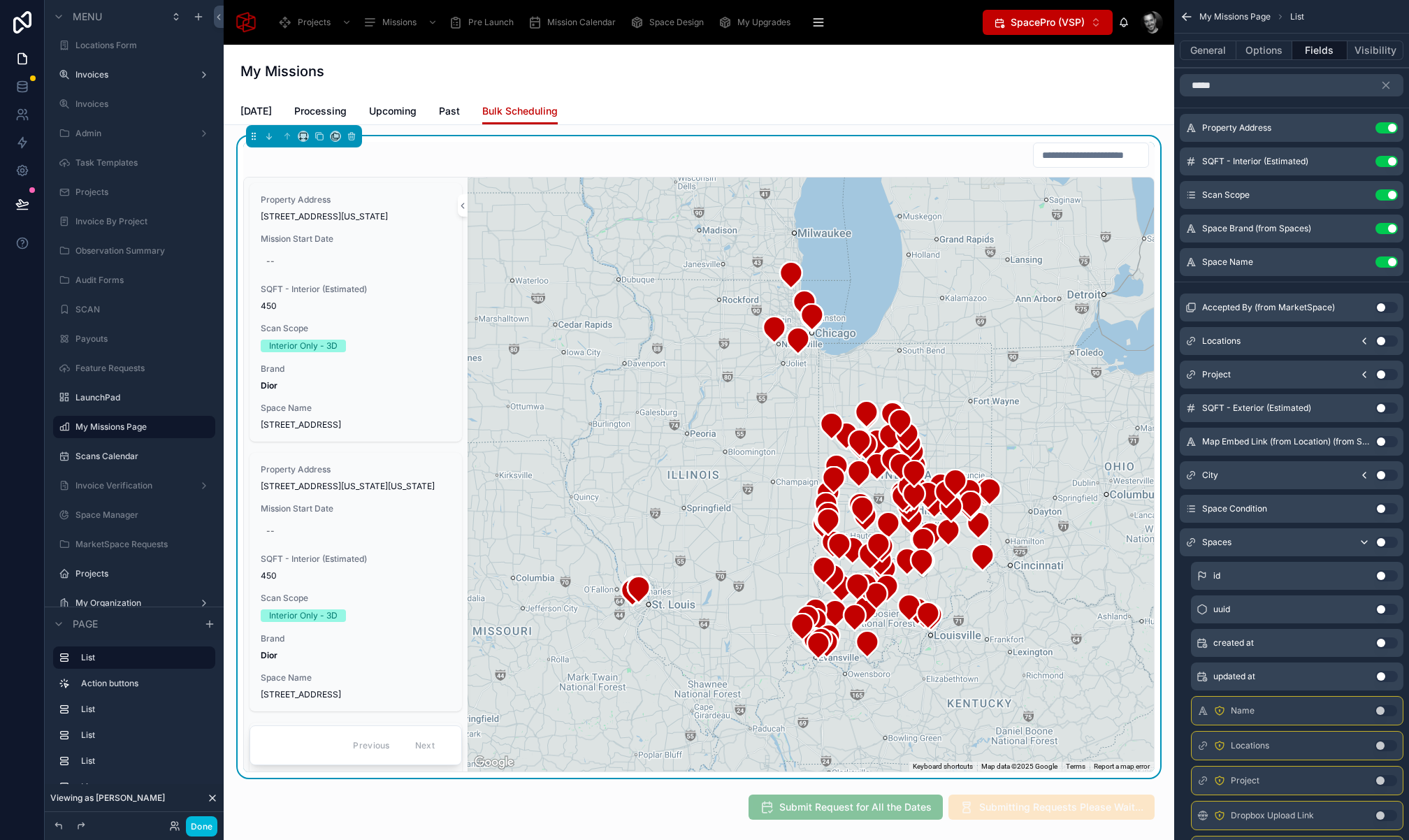
drag, startPoint x: 1191, startPoint y: 264, endPoint x: 1191, endPoint y: 179, distance: 85.0
click at [1191, 179] on div "Property Address Use setting SQFT - Interior (Estimated) Use setting Scan Scope…" at bounding box center [1291, 195] width 235 height 162
click at [1190, 261] on div "Space Name Use setting" at bounding box center [1291, 261] width 223 height 28
drag, startPoint x: 1190, startPoint y: 261, endPoint x: 1197, endPoint y: 169, distance: 92.3
click at [1197, 169] on div "Property Address Use setting SQFT - Interior (Estimated) Use setting Scan Scope…" at bounding box center [1291, 195] width 235 height 162
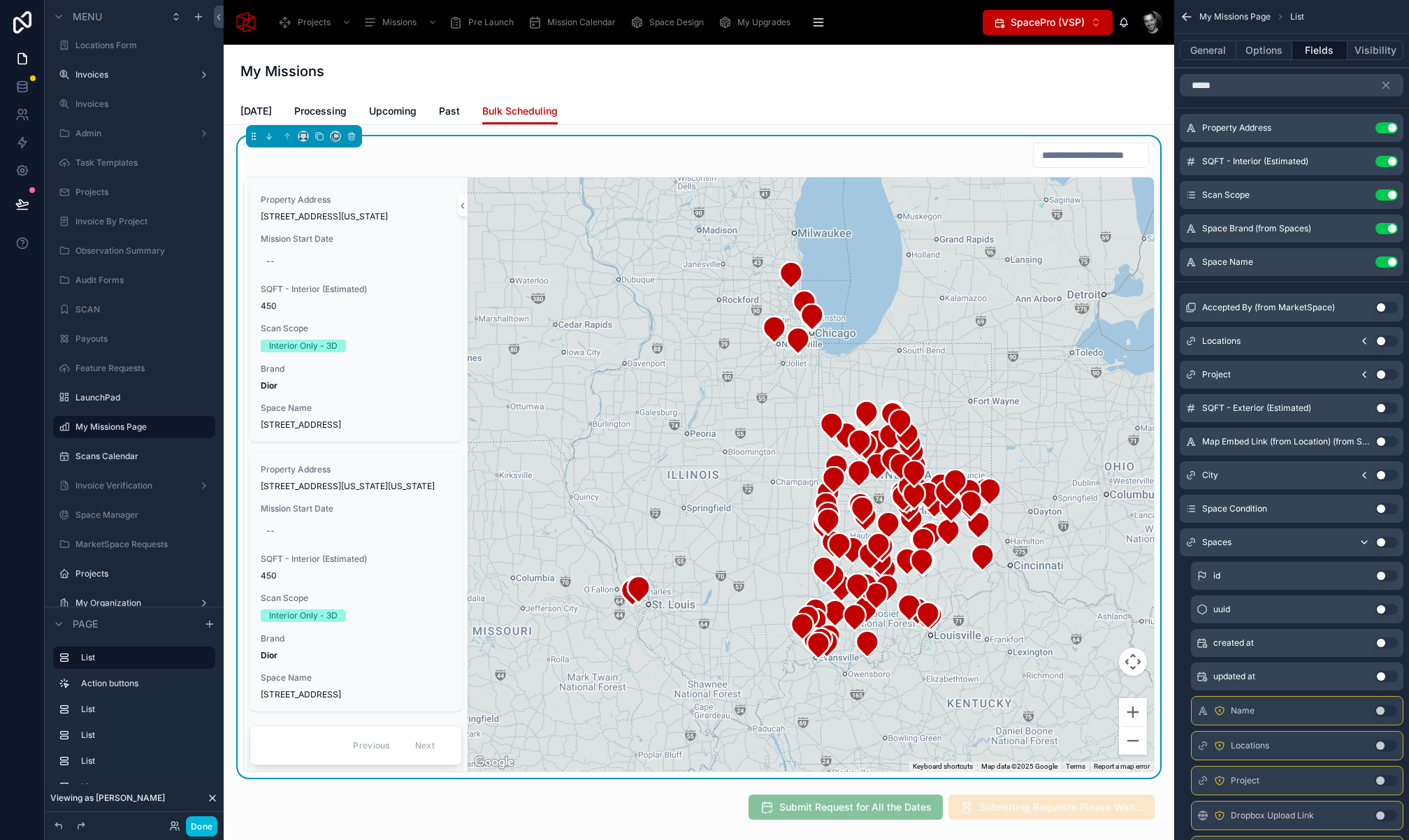
drag, startPoint x: 1190, startPoint y: 260, endPoint x: 1195, endPoint y: 186, distance: 74.2
click at [1195, 186] on div "Property Address Use setting SQFT - Interior (Estimated) Use setting Scan Scope…" at bounding box center [1291, 195] width 235 height 162
click at [1199, 268] on div "Space Name Use setting" at bounding box center [1291, 261] width 223 height 28
drag, startPoint x: 1191, startPoint y: 264, endPoint x: 1199, endPoint y: 227, distance: 37.9
click at [1199, 227] on div "Property Address Use setting SQFT - Interior (Estimated) Use setting Scan Scope…" at bounding box center [1291, 195] width 235 height 162
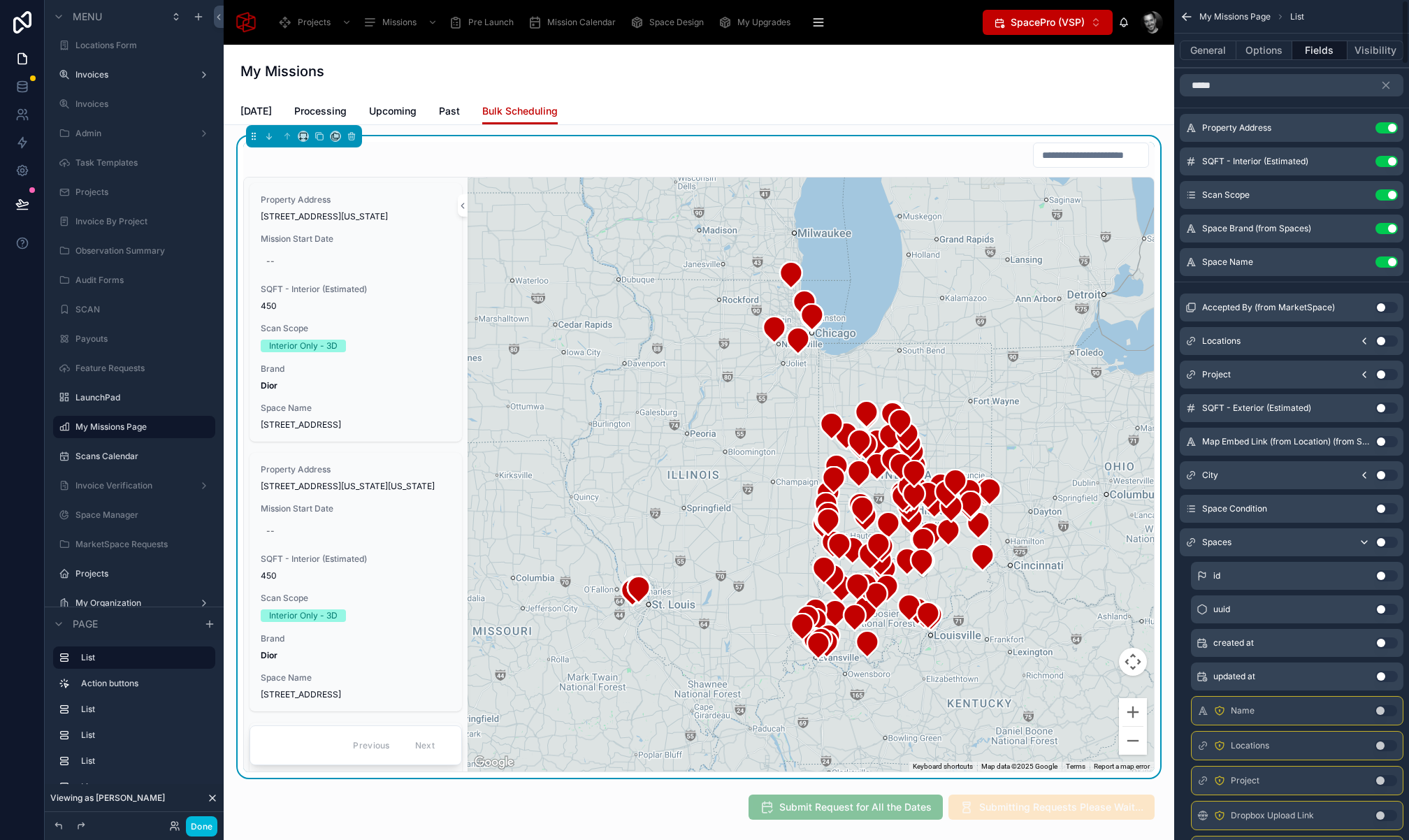
click at [1390, 84] on icon "scrollable content" at bounding box center [1385, 85] width 13 height 13
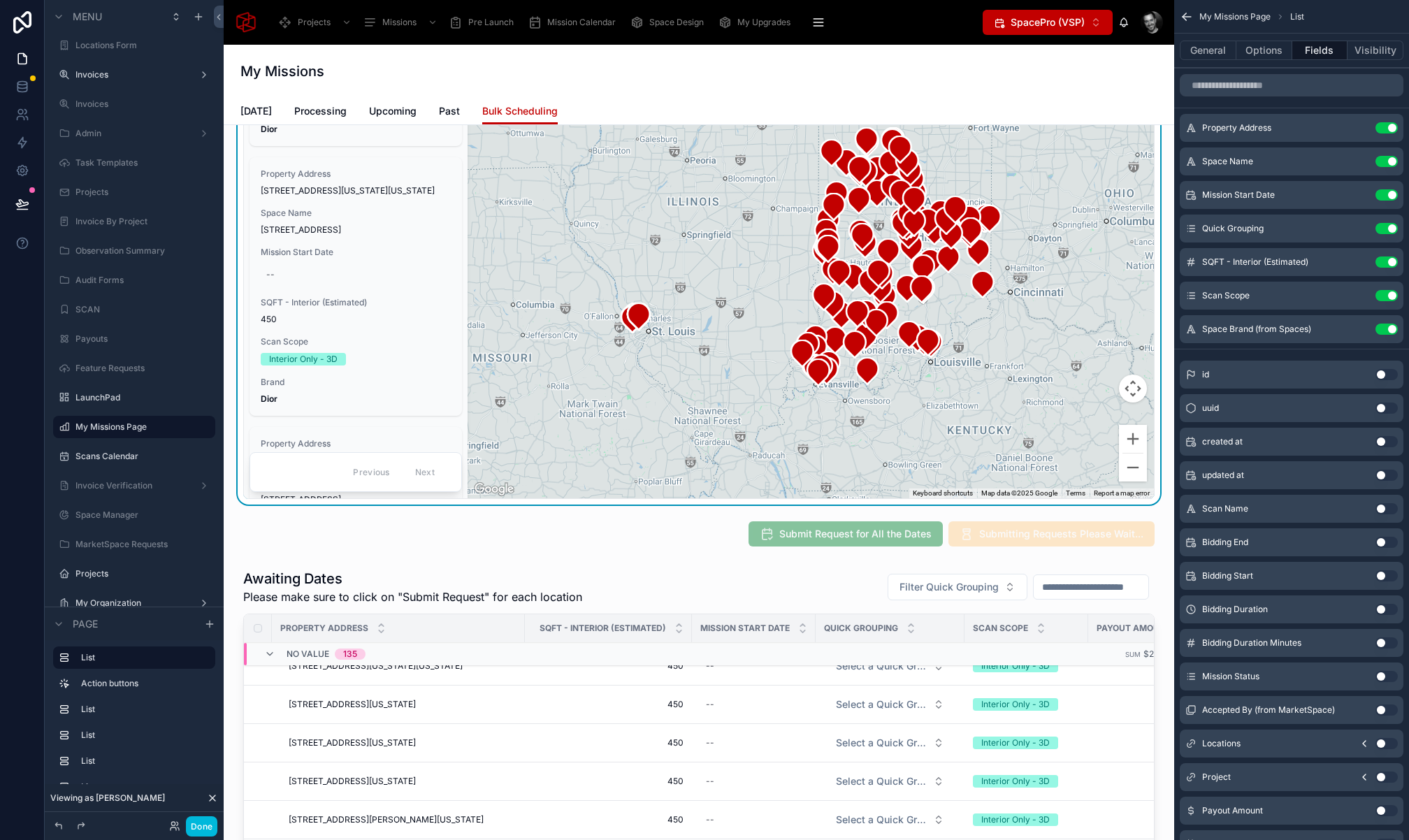
scroll to position [393, 0]
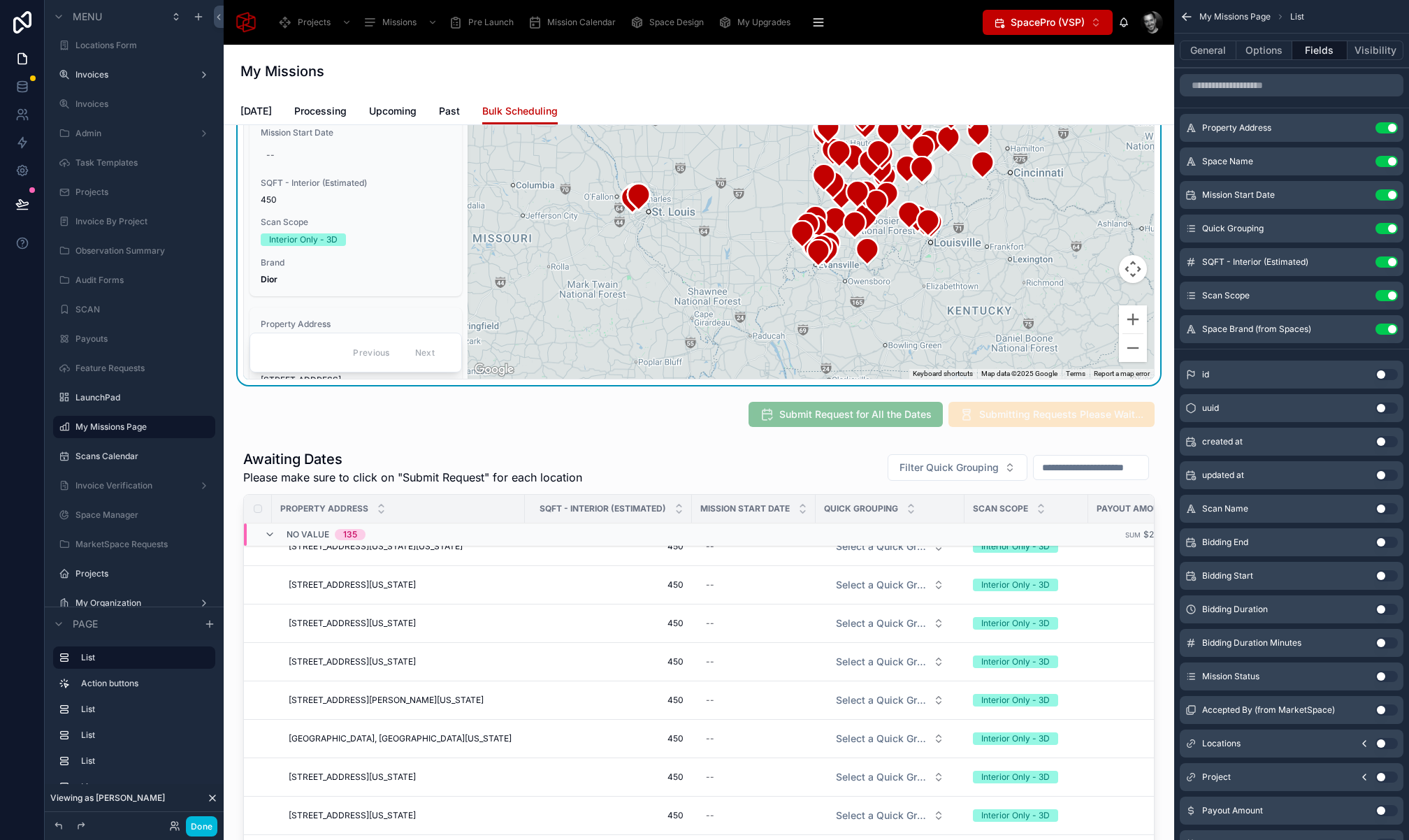
click at [375, 463] on div at bounding box center [699, 790] width 928 height 693
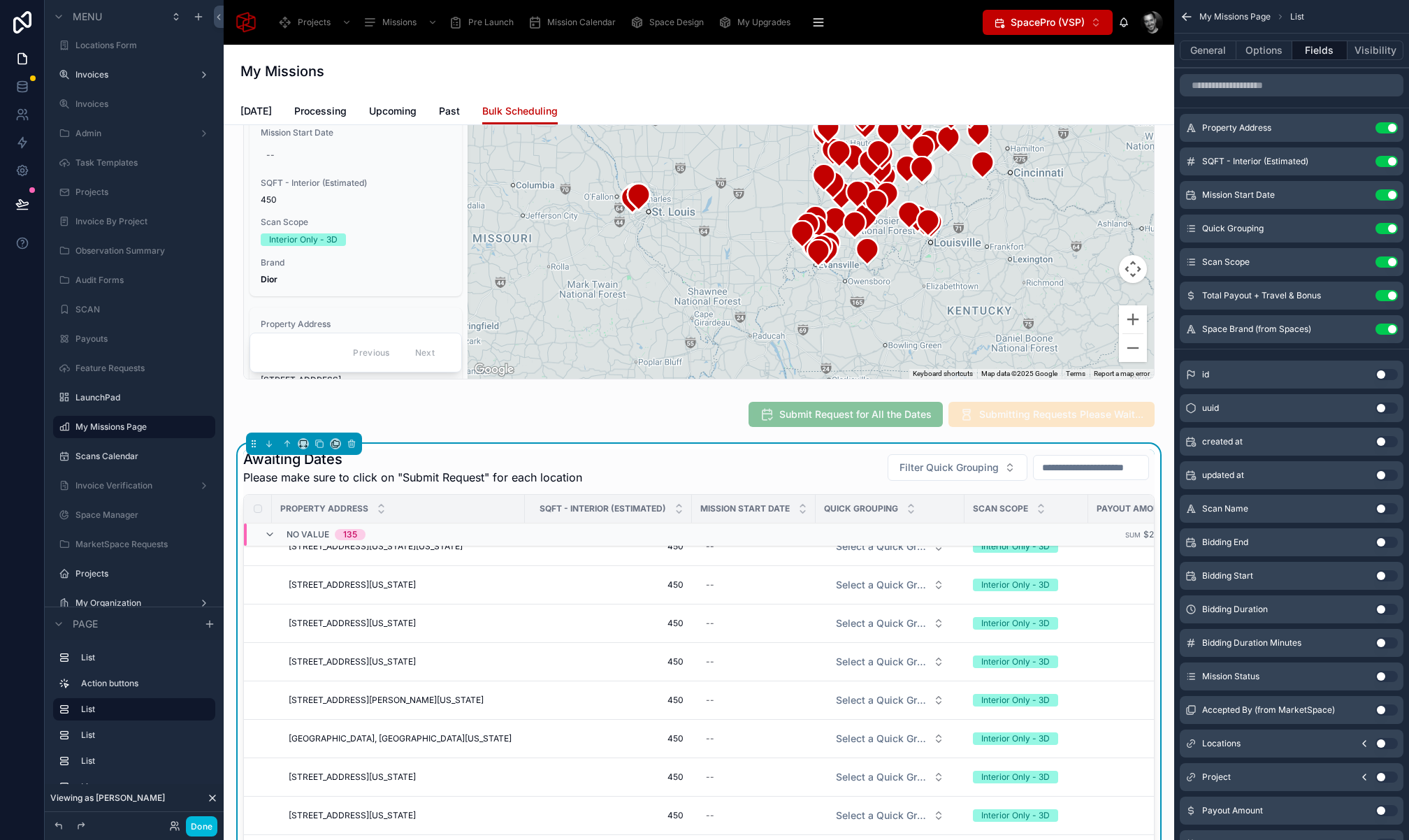
click at [1276, 76] on input "scrollable content" at bounding box center [1291, 85] width 223 height 23
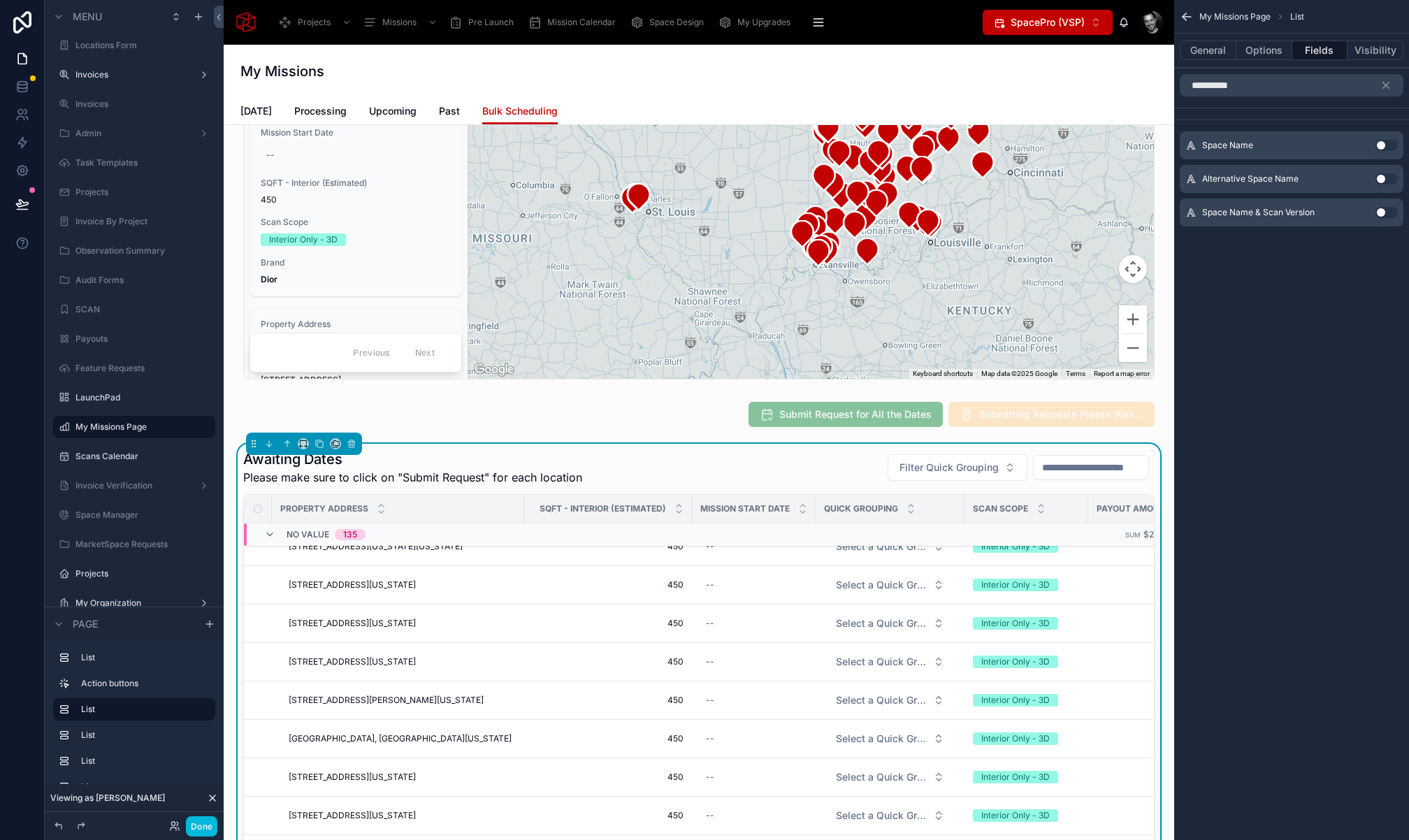
type input "**********"
click at [1386, 145] on button "Use setting" at bounding box center [1386, 145] width 23 height 11
click at [1388, 84] on icon "scrollable content" at bounding box center [1385, 85] width 13 height 13
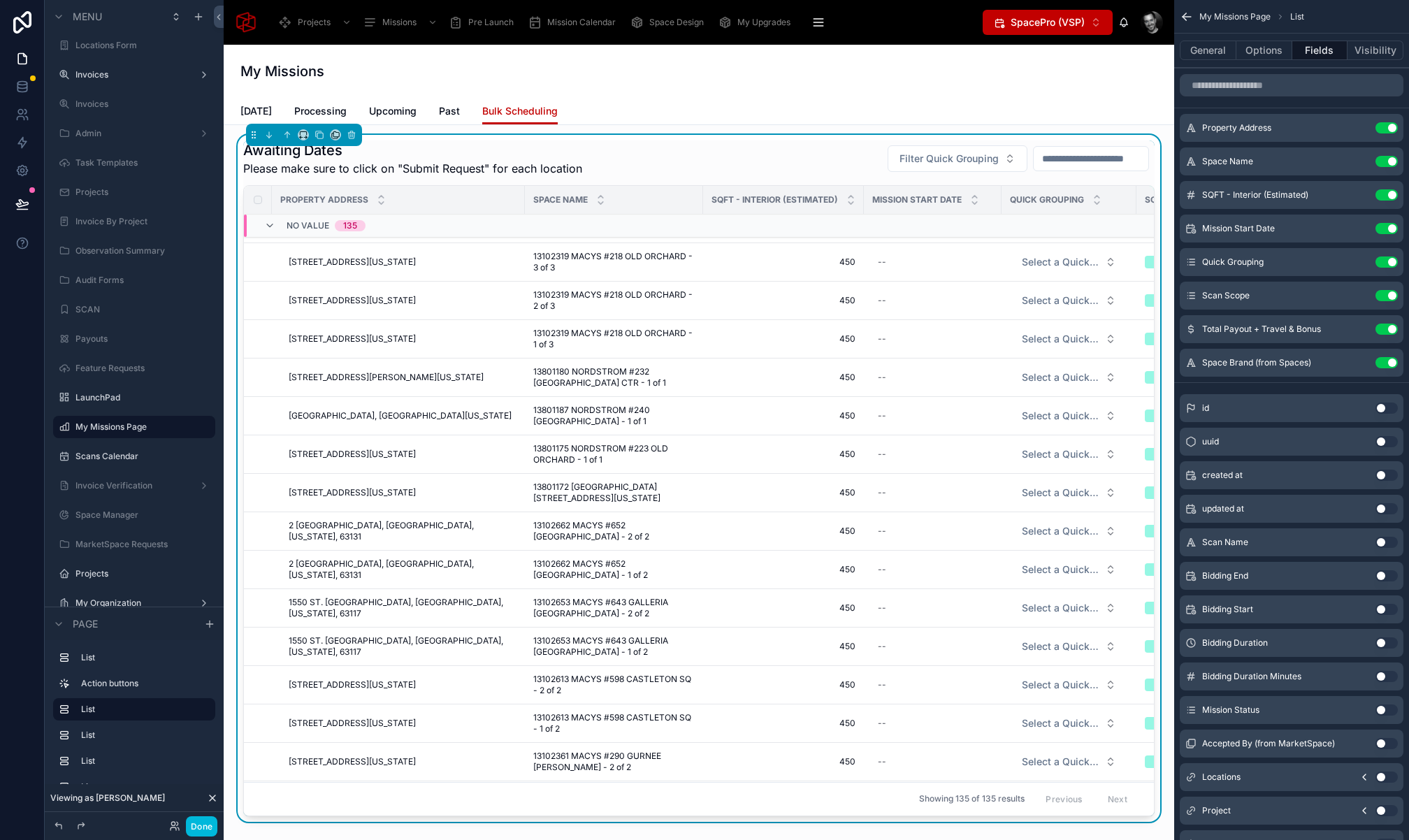
scroll to position [1166, 0]
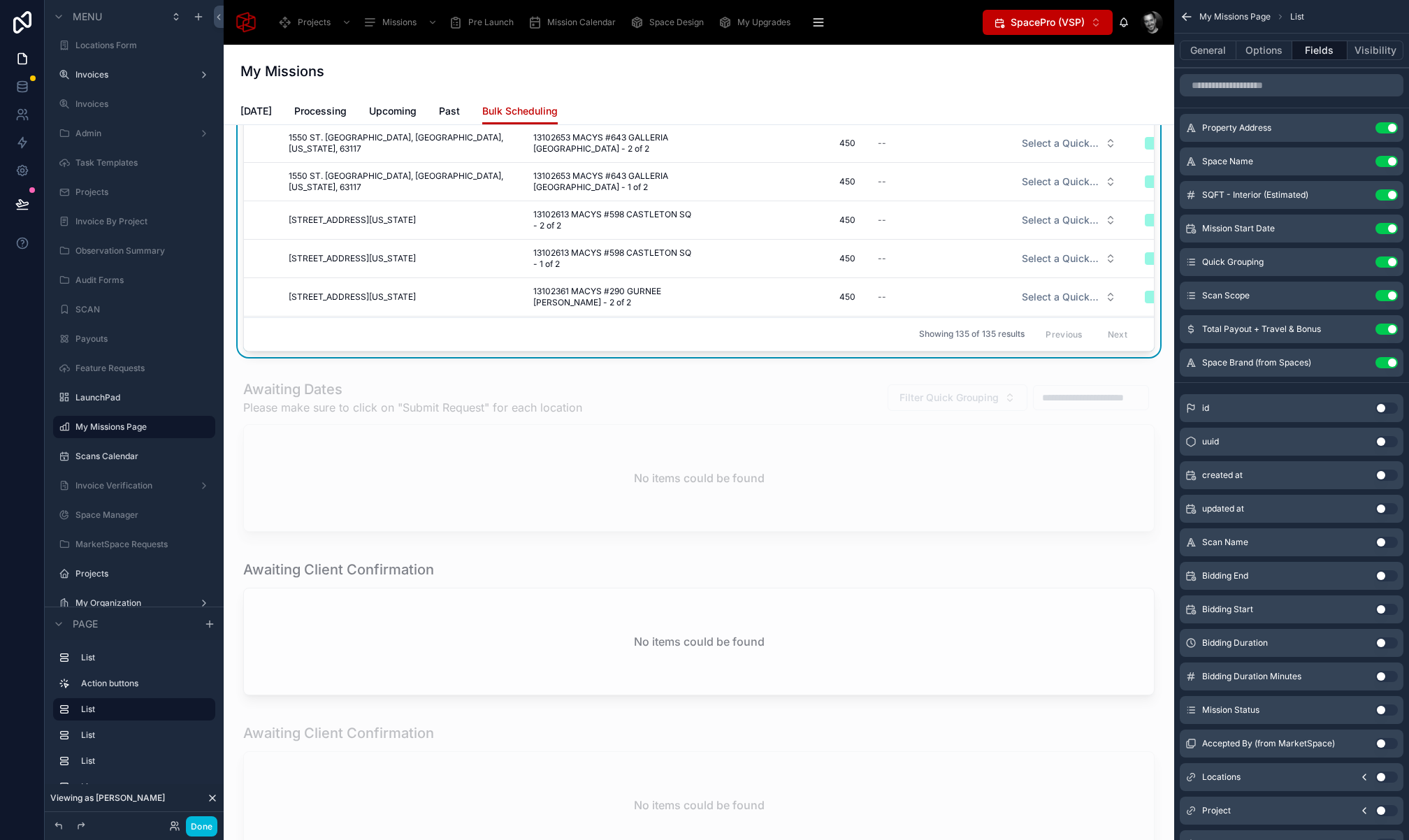
click at [323, 381] on div at bounding box center [699, 458] width 928 height 169
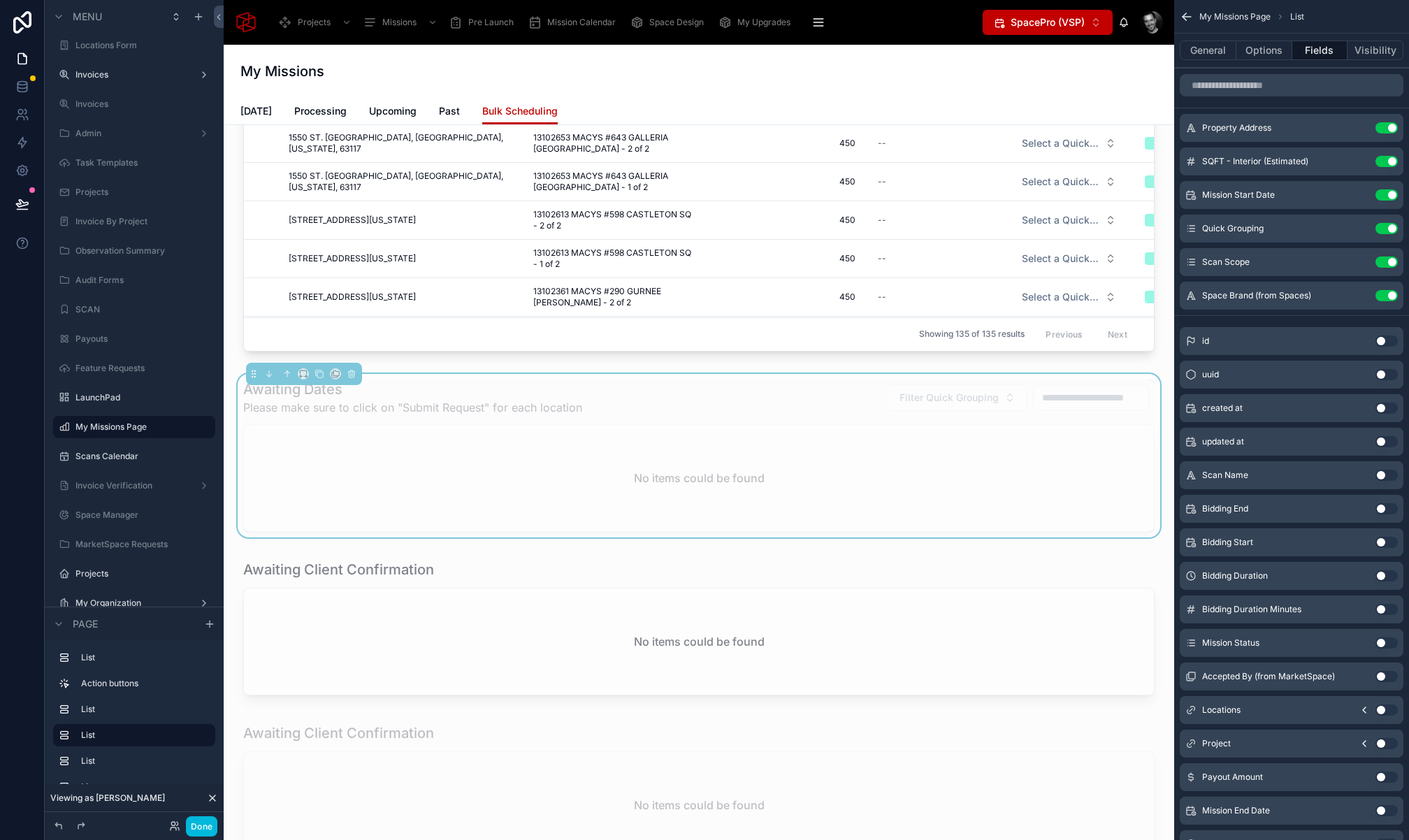
click at [1282, 87] on input "scrollable content" at bounding box center [1291, 85] width 223 height 23
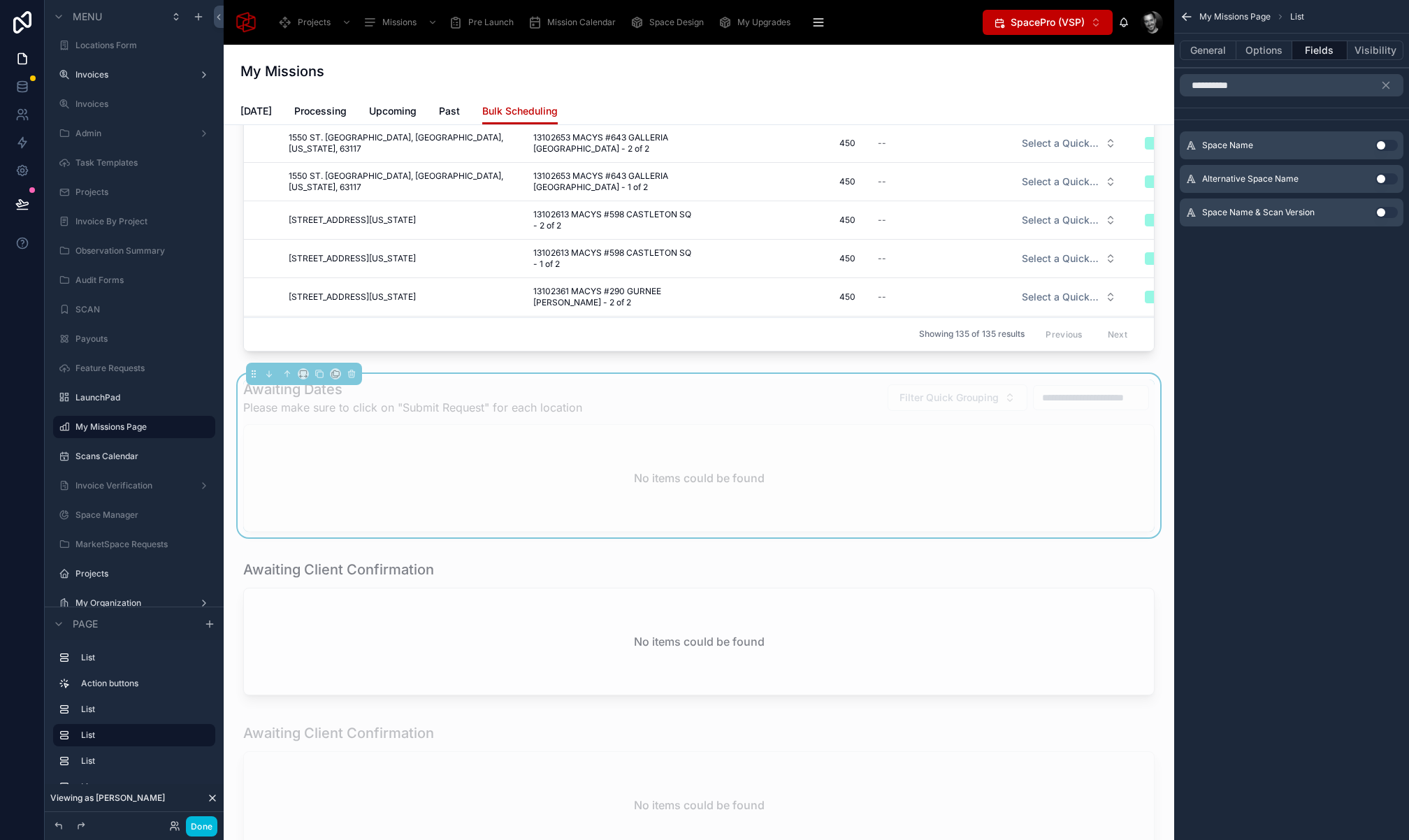
type input "**********"
click at [1386, 143] on button "Use setting" at bounding box center [1386, 145] width 23 height 11
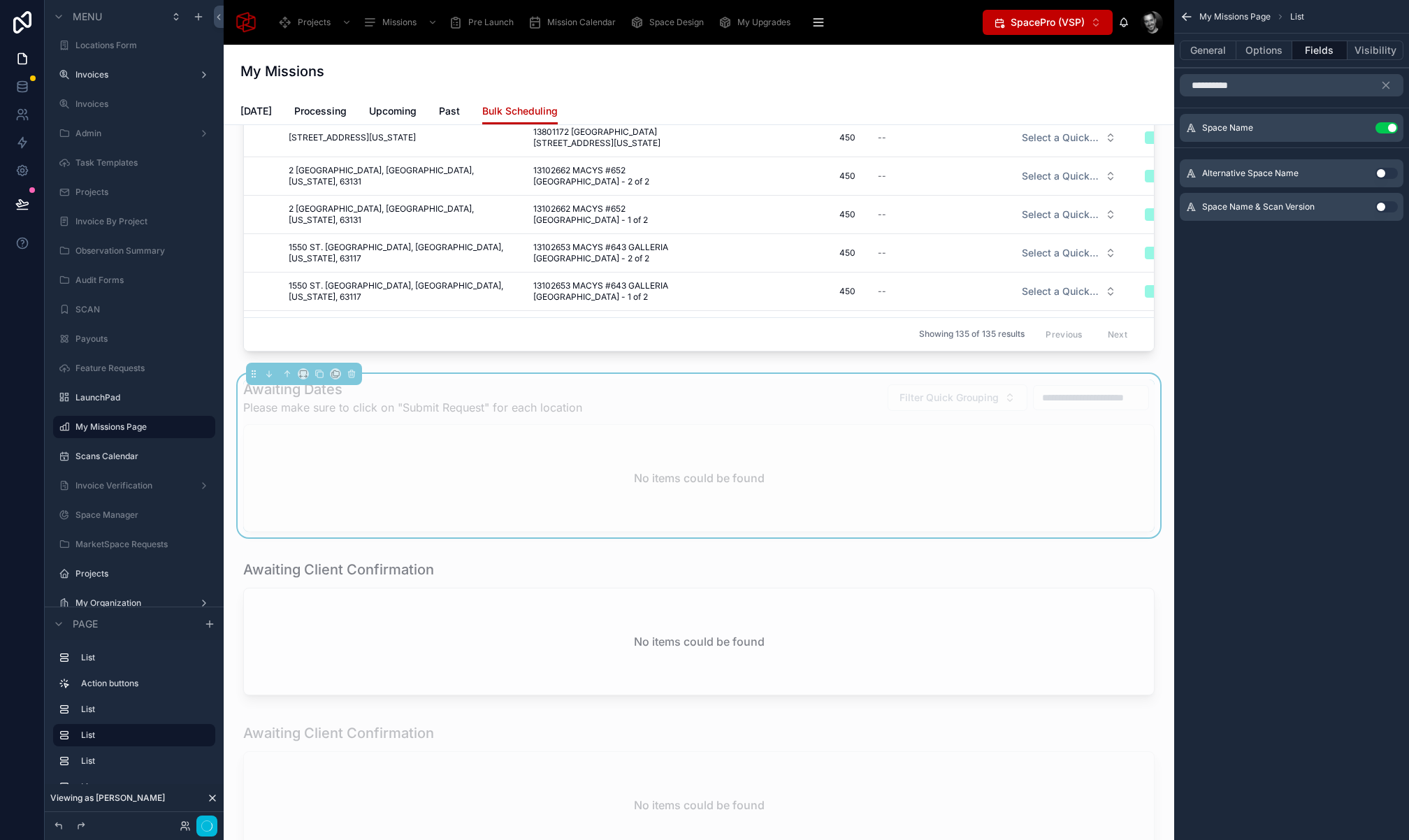
click at [1385, 86] on icon "scrollable content" at bounding box center [1385, 85] width 6 height 6
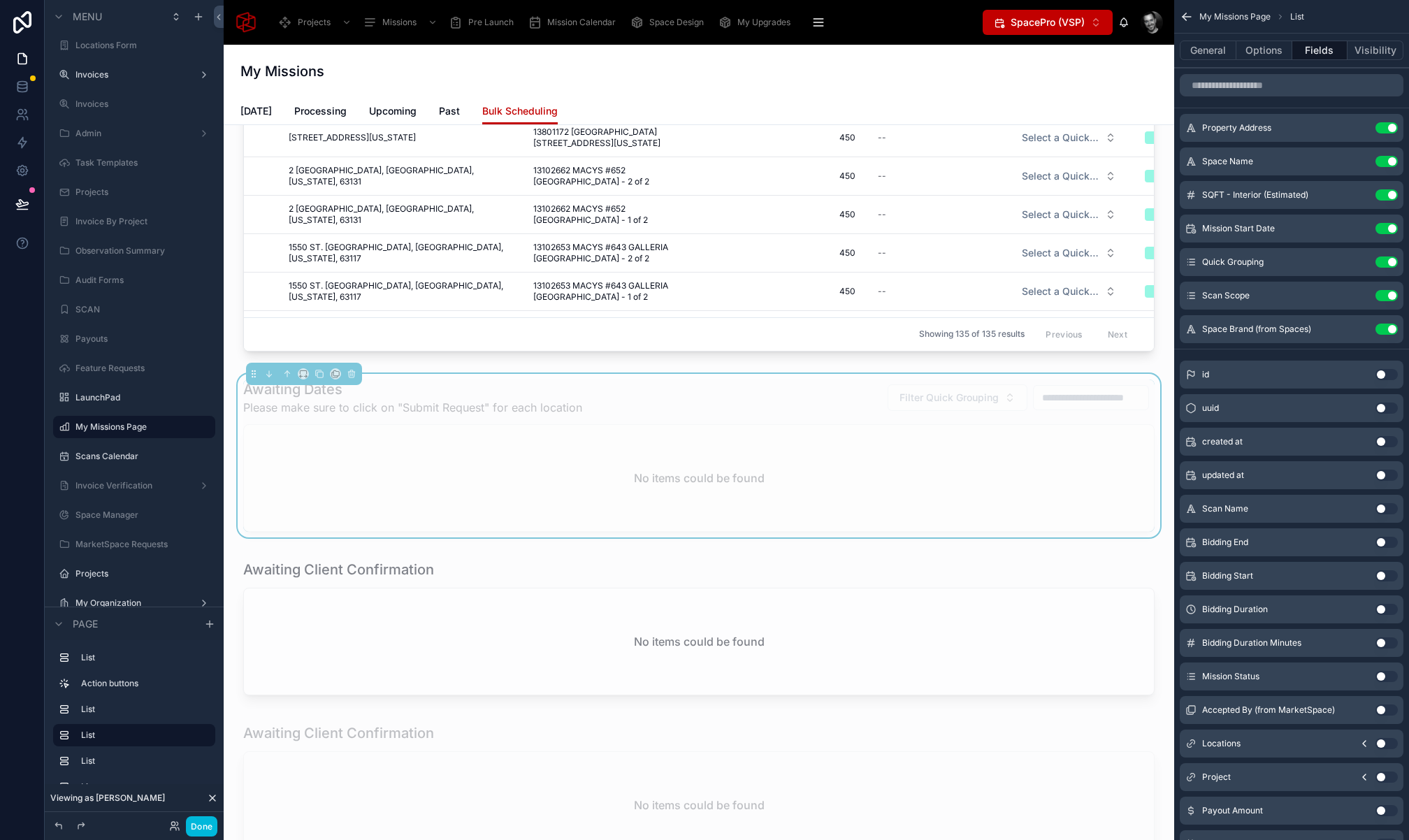
click at [388, 573] on div at bounding box center [699, 630] width 928 height 152
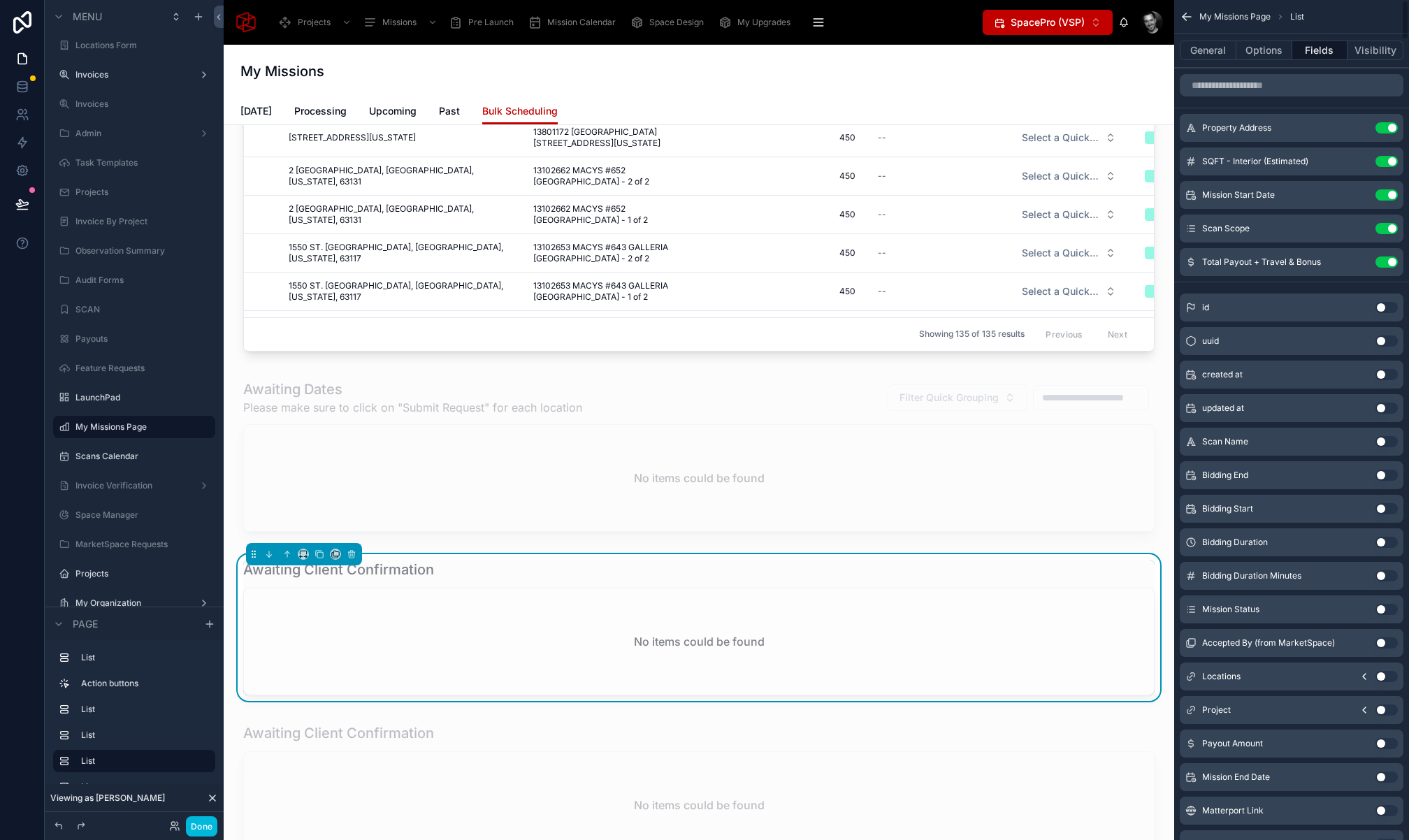
click at [1307, 87] on input "scrollable content" at bounding box center [1291, 85] width 223 height 23
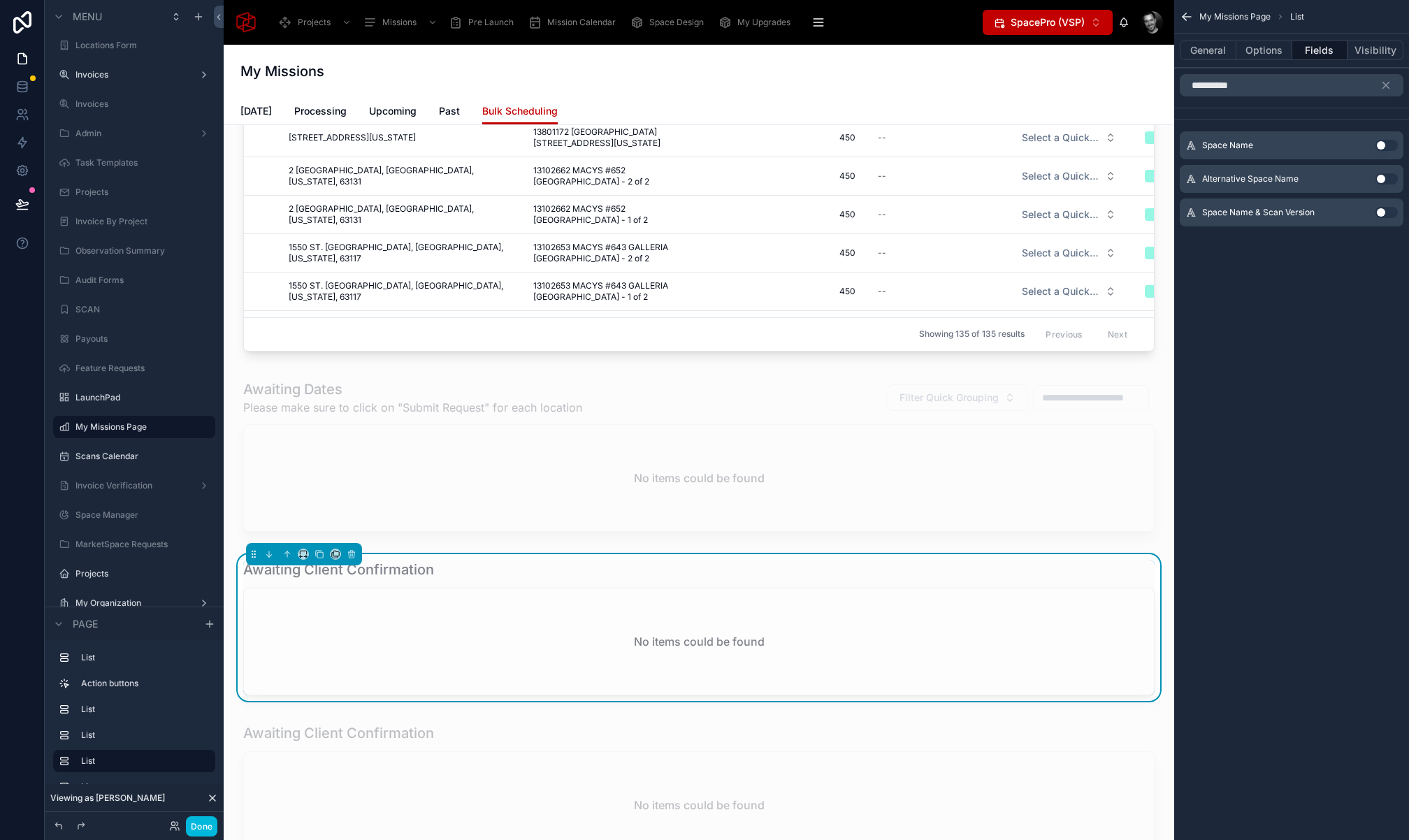
type input "**********"
click at [1390, 144] on button "Use setting" at bounding box center [1386, 145] width 23 height 11
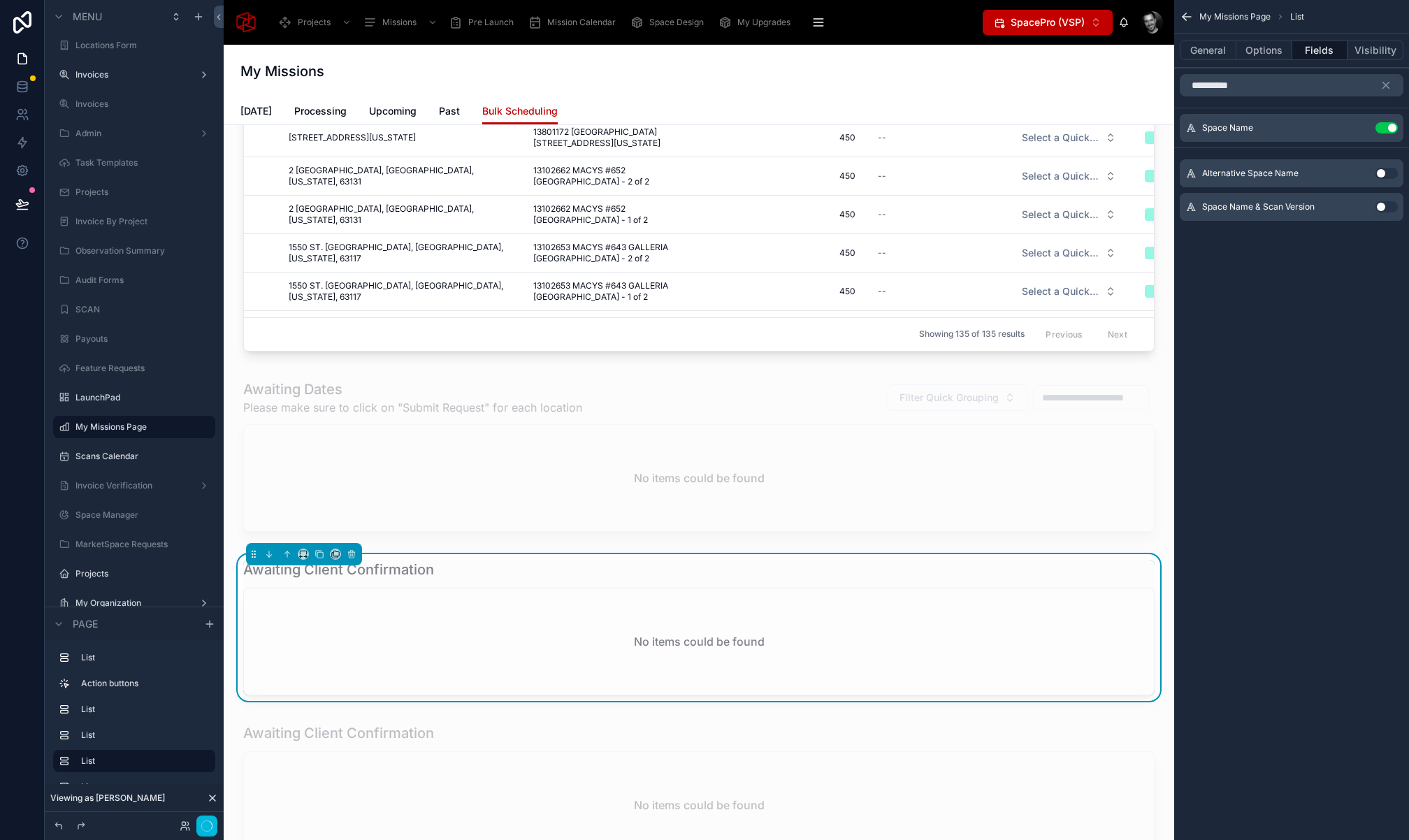
click at [1385, 86] on icon "scrollable content" at bounding box center [1385, 85] width 6 height 6
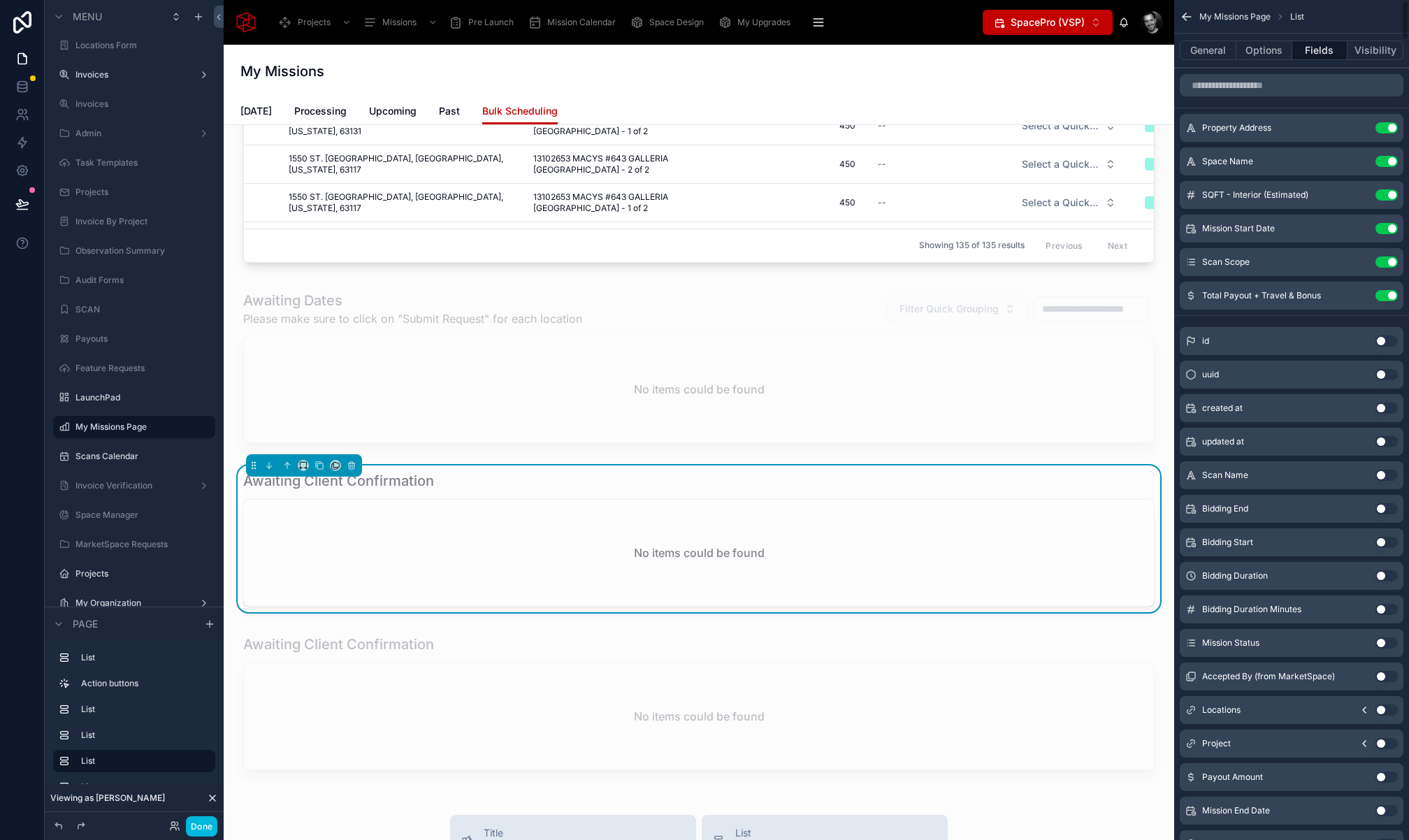
scroll to position [1404, 0]
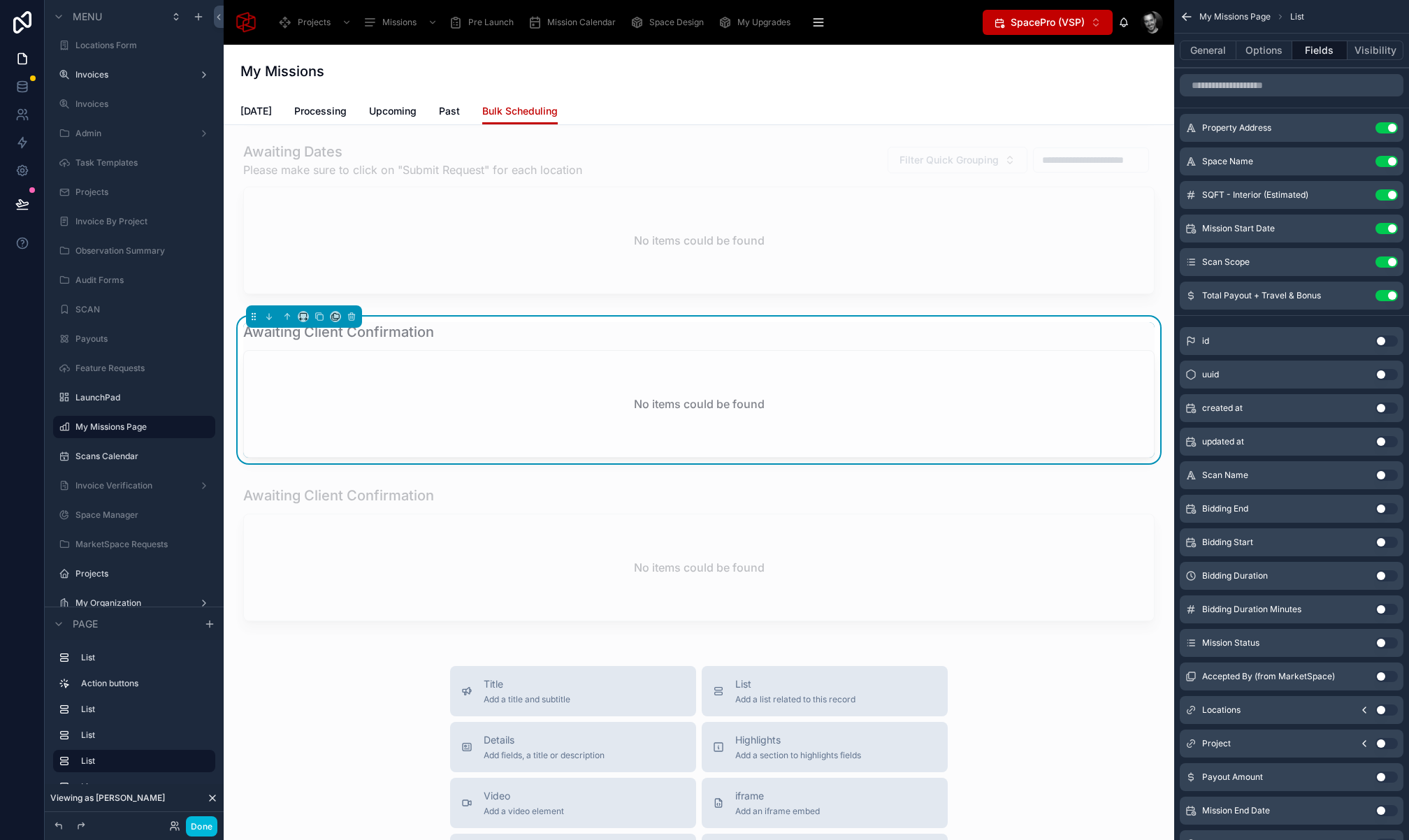
click at [565, 497] on div at bounding box center [699, 556] width 928 height 152
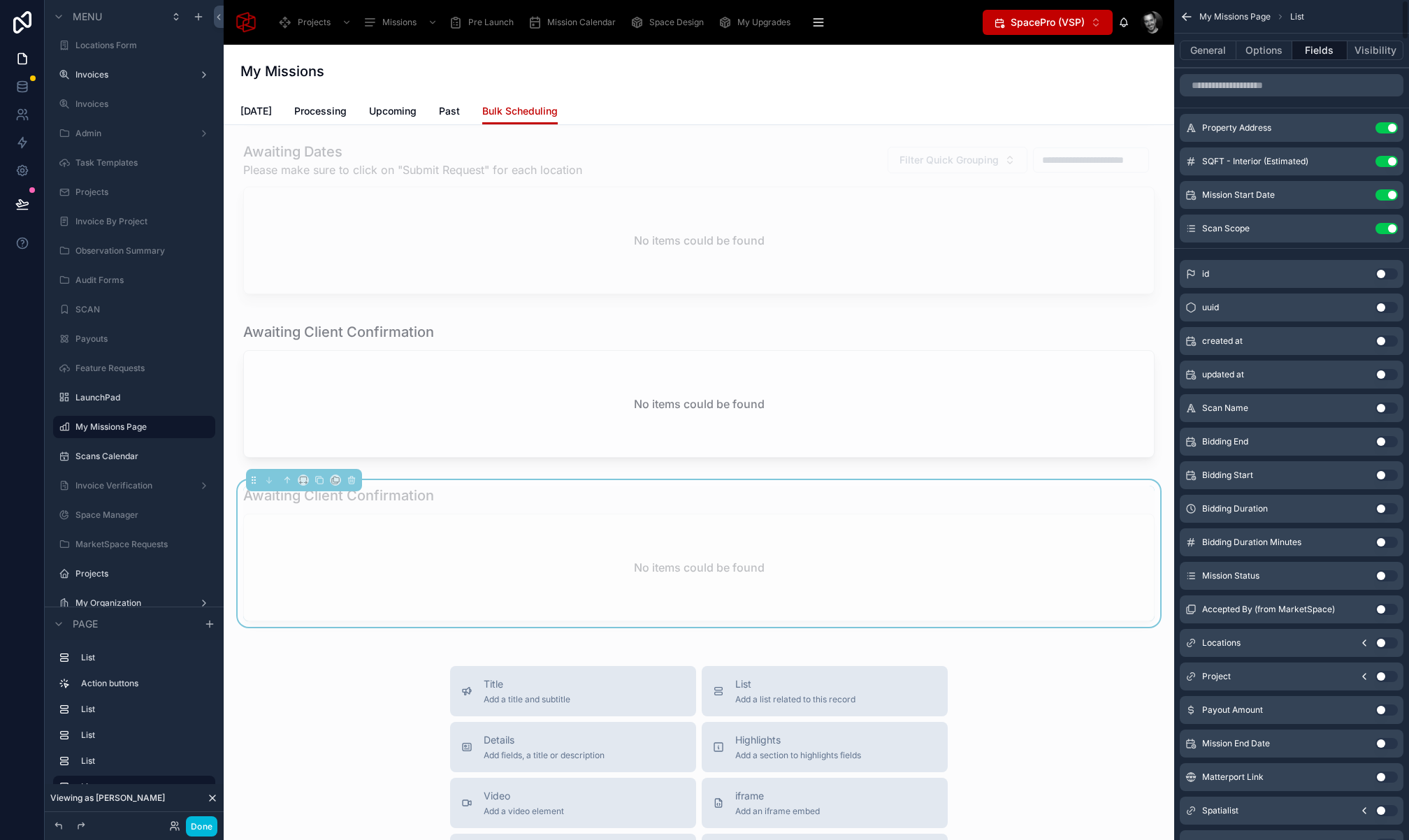
click at [1288, 78] on input "scrollable content" at bounding box center [1291, 85] width 223 height 23
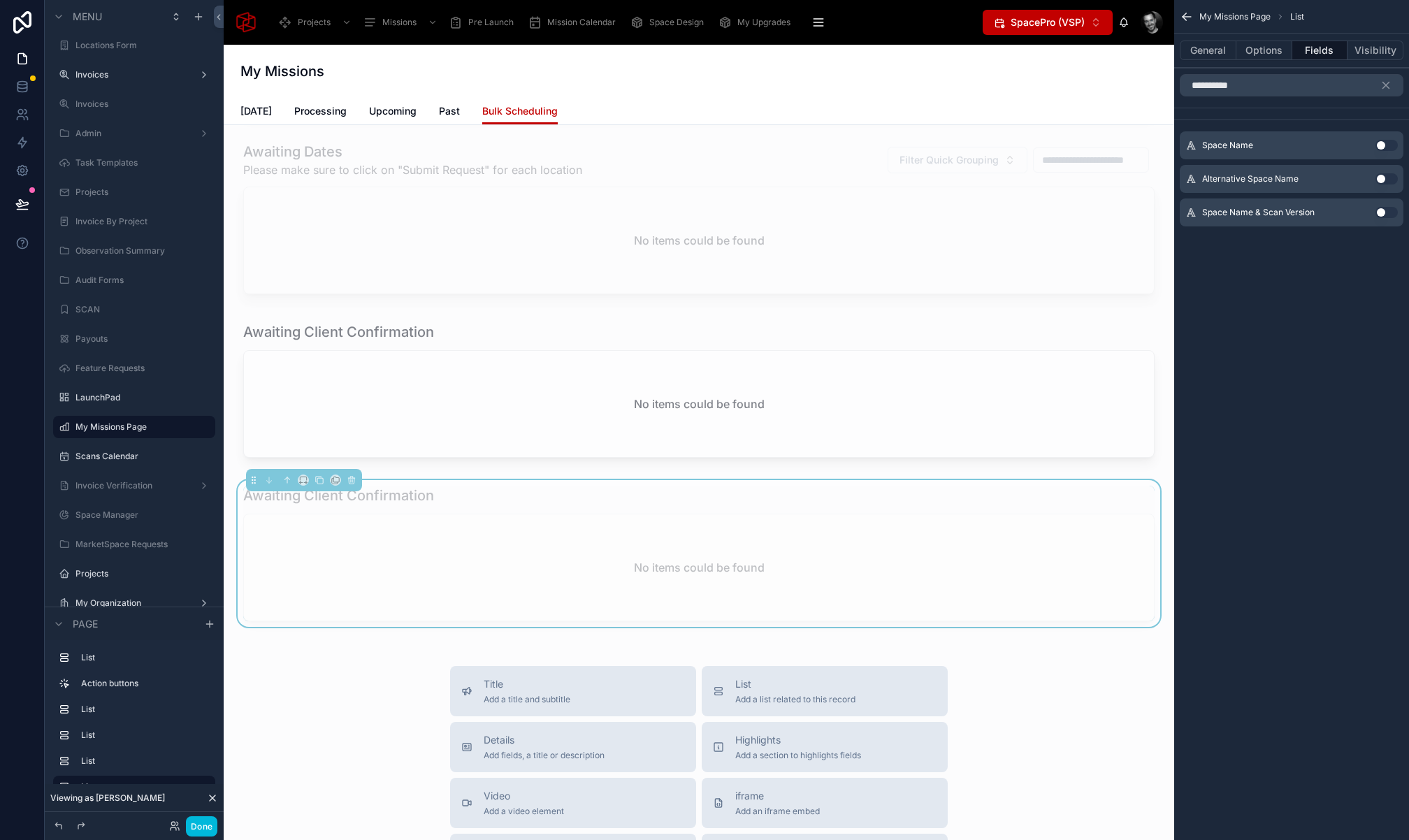
type input "**********"
click at [1385, 142] on button "Use setting" at bounding box center [1386, 145] width 23 height 11
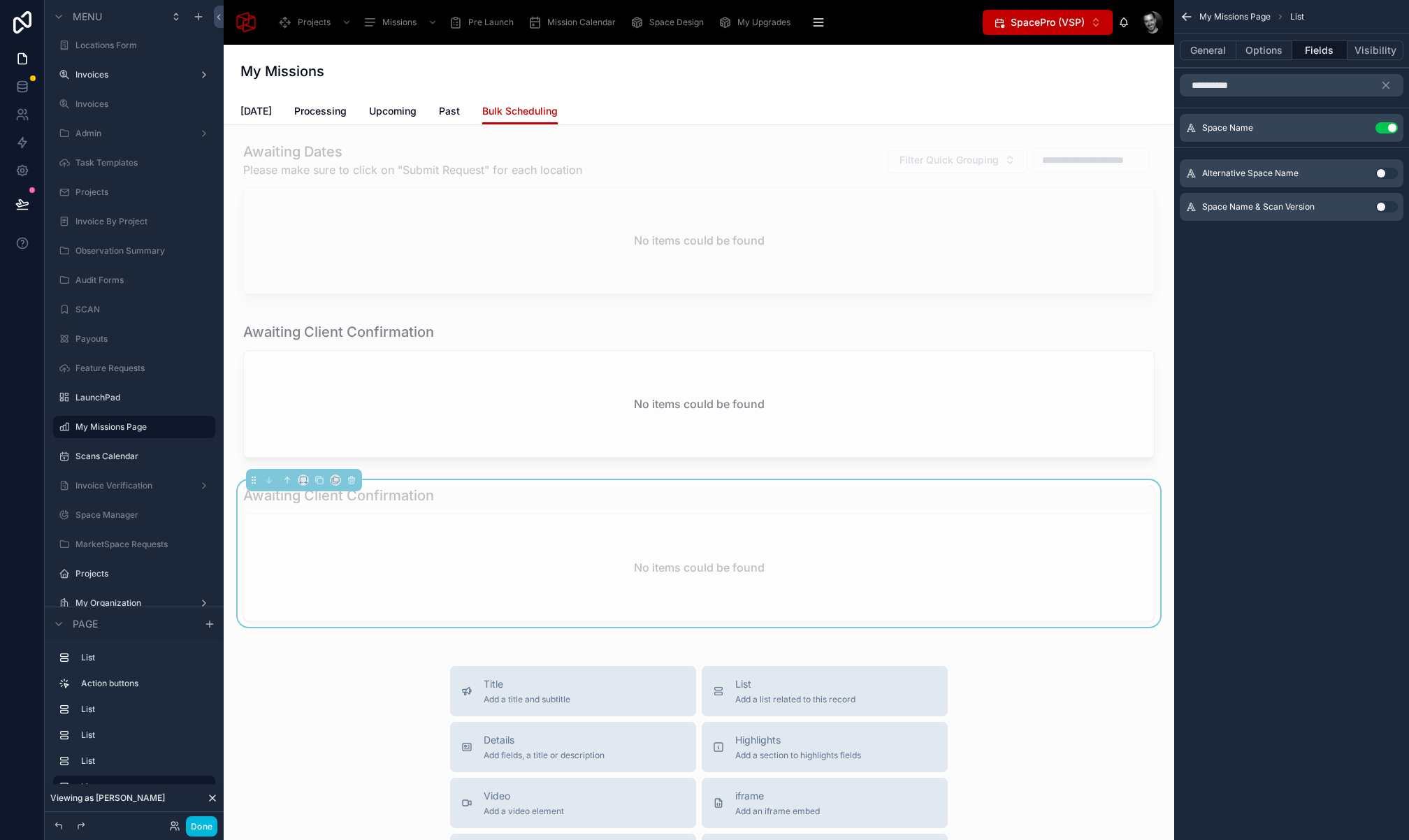
click at [1388, 83] on icon "scrollable content" at bounding box center [1385, 85] width 6 height 6
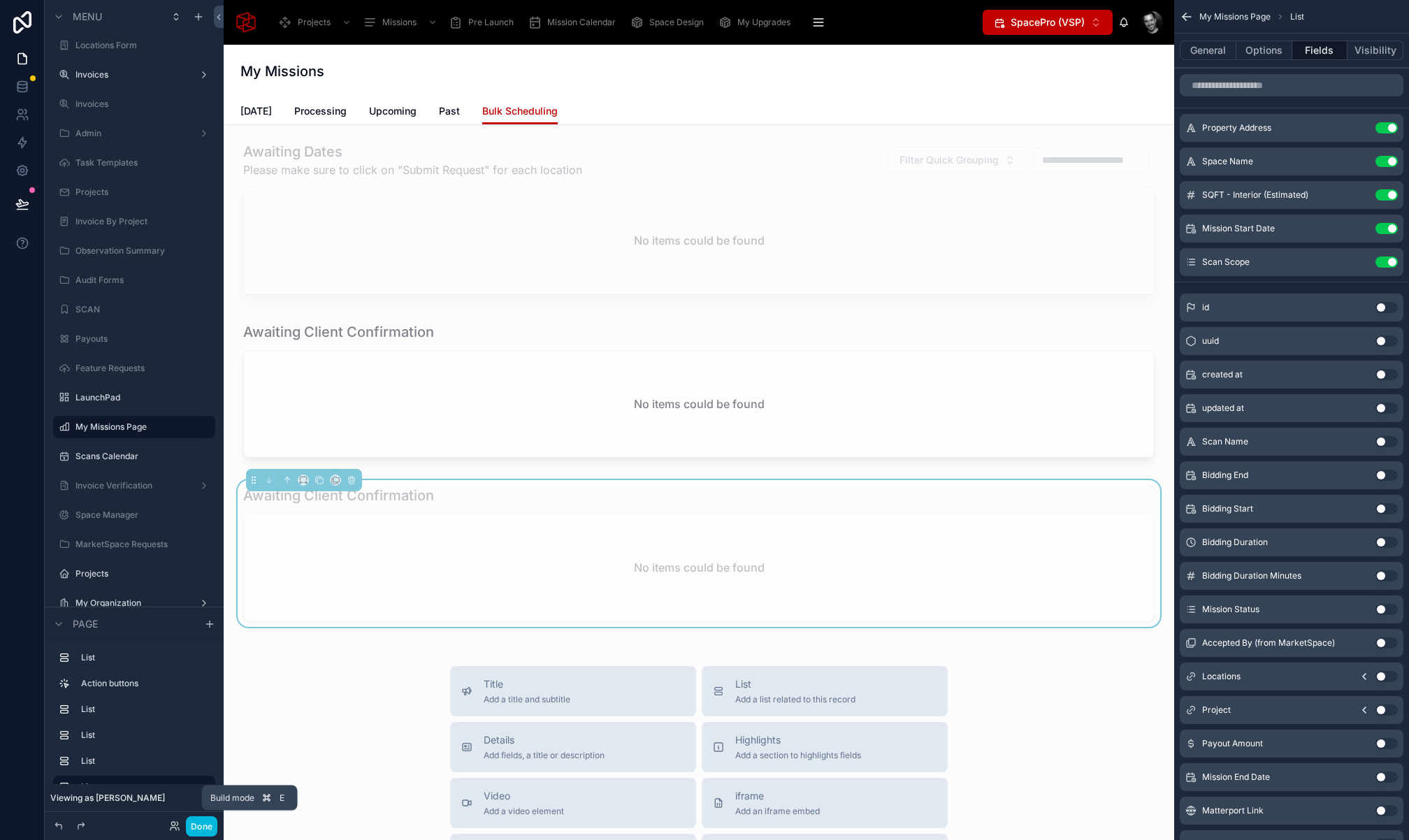
click at [213, 828] on button "Done" at bounding box center [201, 827] width 31 height 20
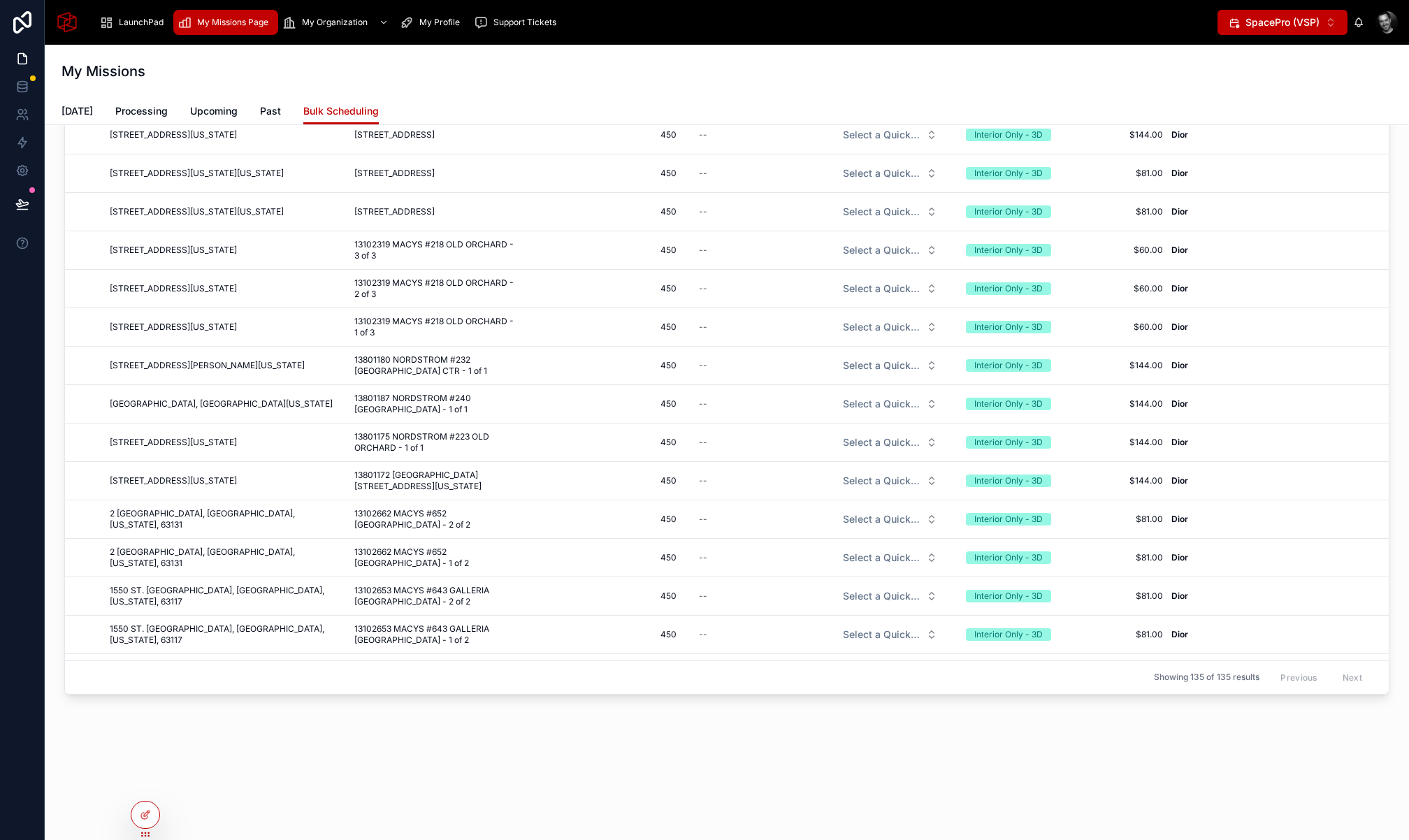
scroll to position [823, 0]
click at [25, 203] on icon at bounding box center [22, 203] width 12 height 7
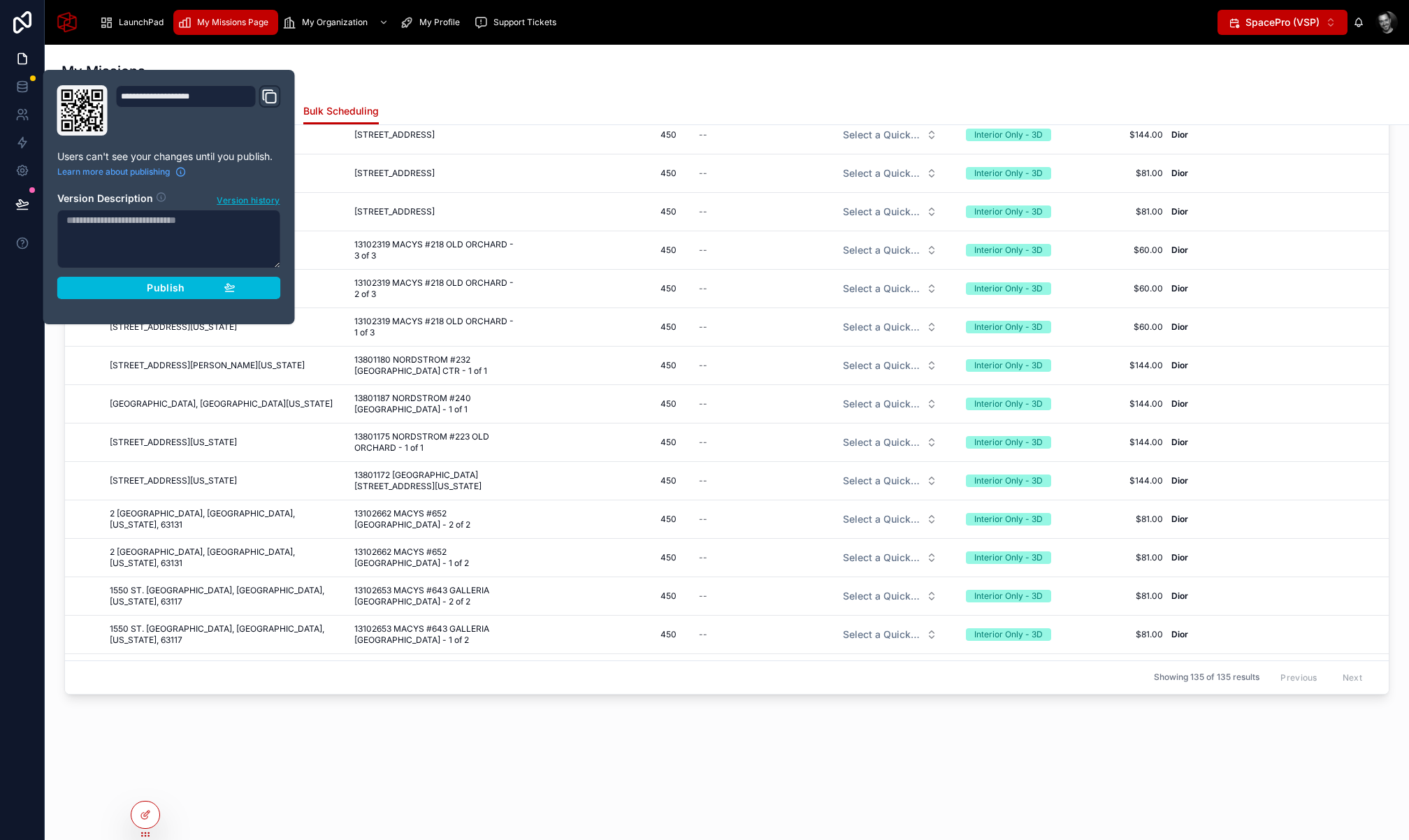
click at [138, 289] on div "Publish" at bounding box center [169, 287] width 133 height 13
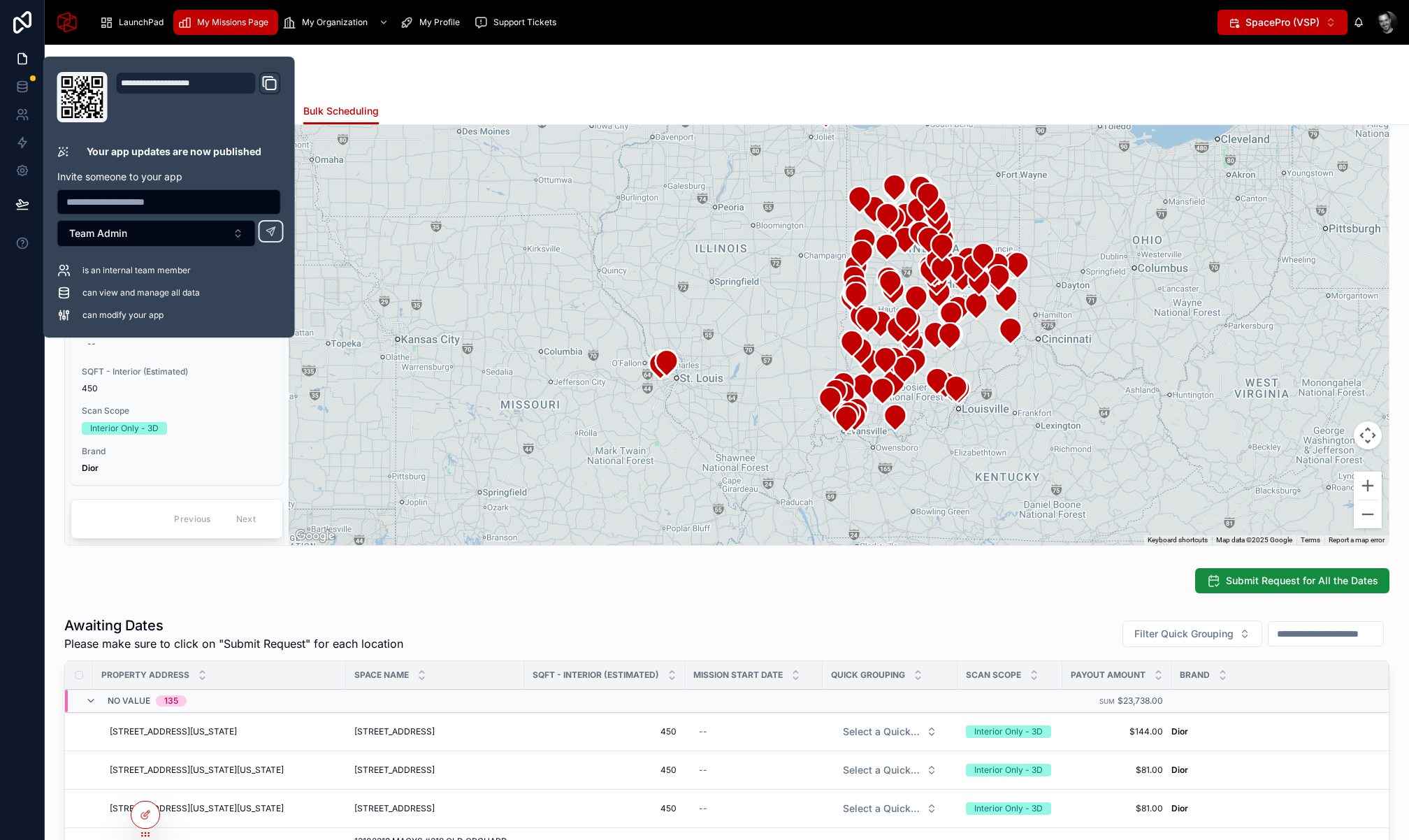
scroll to position [233, 0]
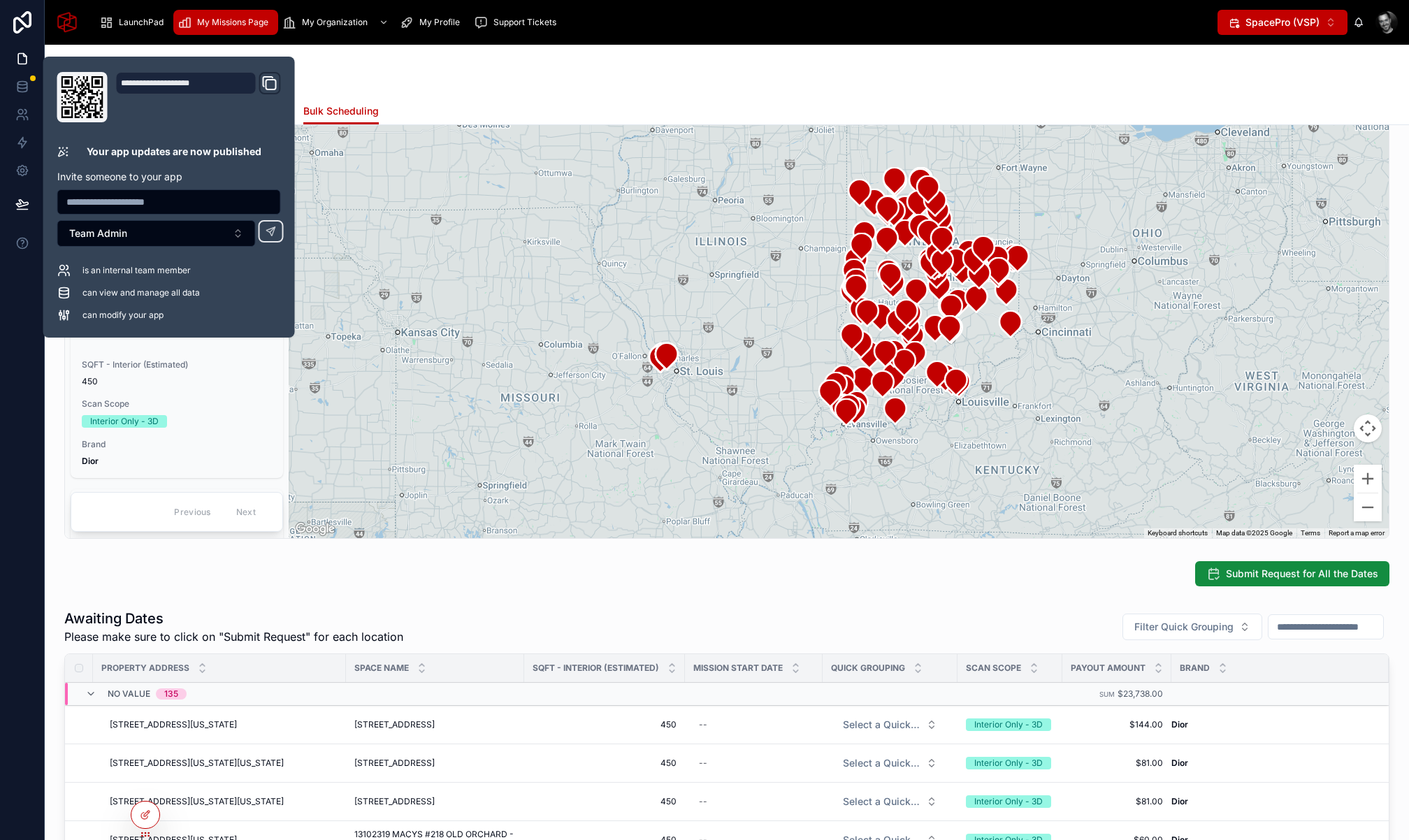
click at [418, 591] on div "Property Address [STREET_ADDRESS][US_STATE] Space Name [GEOGRAPHIC_DATA] #639 F…" at bounding box center [726, 649] width 1364 height 1516
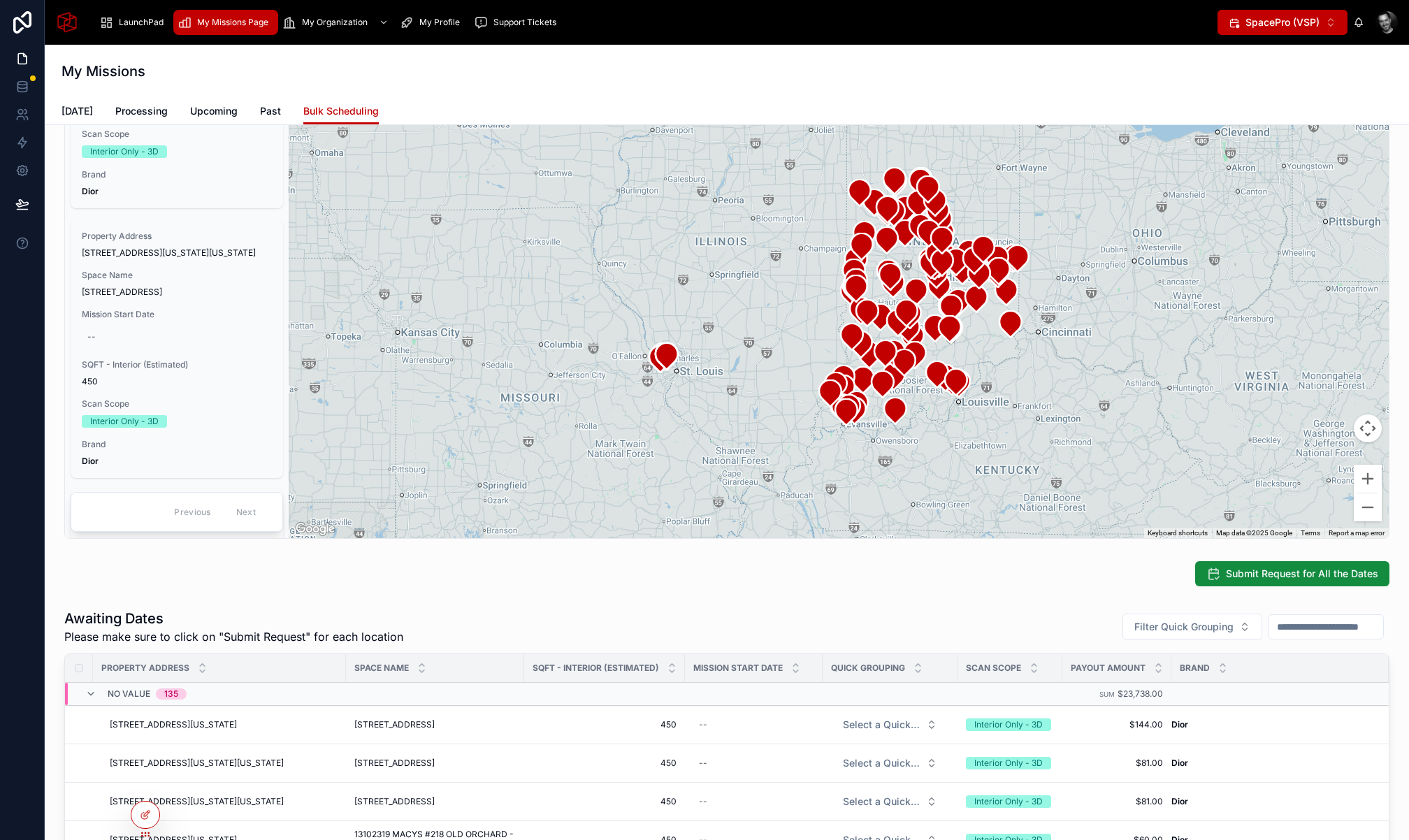
scroll to position [234, 0]
click at [420, 94] on div "My Missions" at bounding box center [726, 71] width 1331 height 53
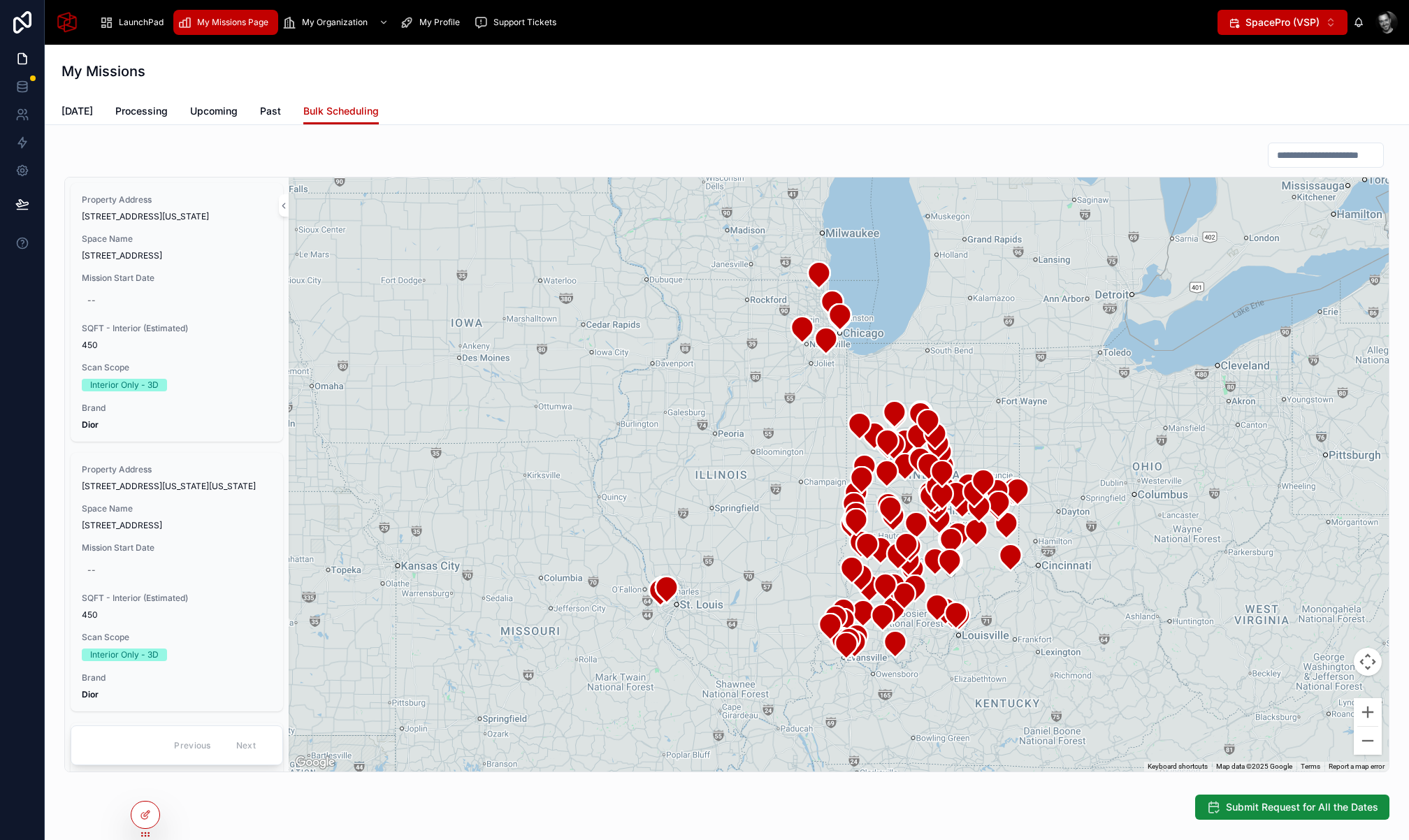
scroll to position [234, 0]
